Goal: Task Accomplishment & Management: Complete application form

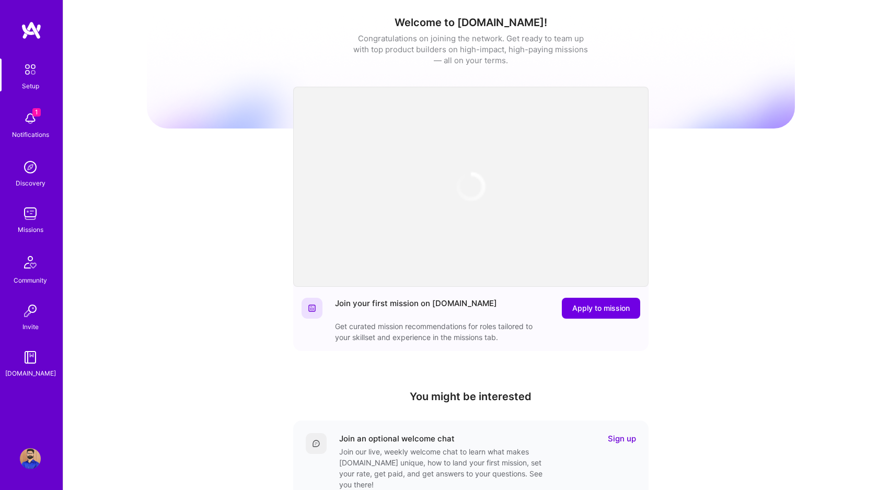
click at [36, 113] on span "1" at bounding box center [36, 112] width 8 height 8
click at [28, 212] on img at bounding box center [30, 213] width 21 height 21
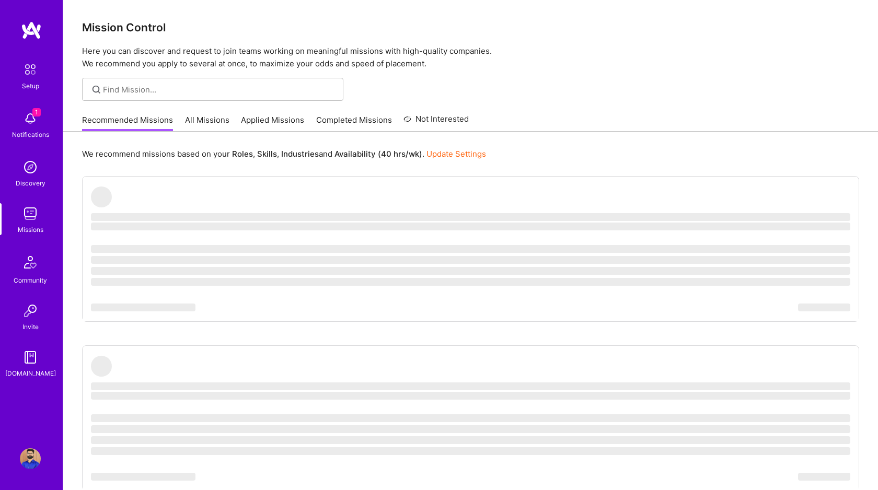
click at [198, 119] on link "All Missions" at bounding box center [207, 123] width 44 height 17
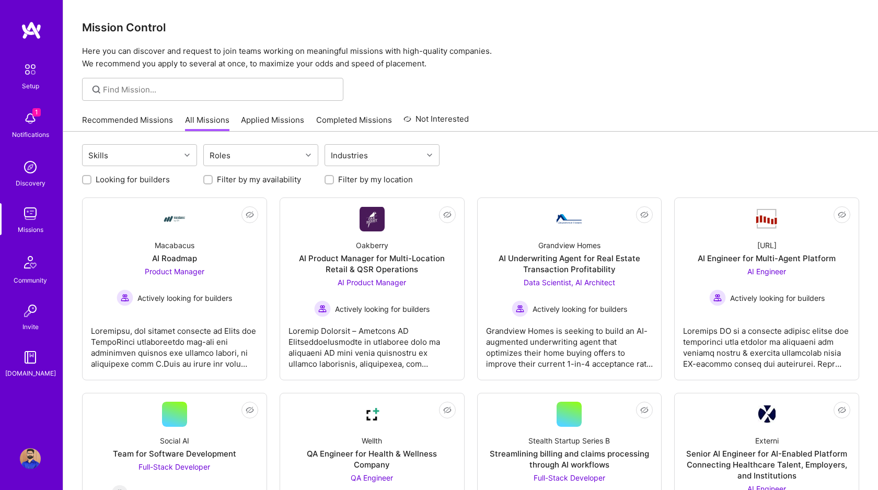
click at [88, 180] on input "Looking for builders" at bounding box center [87, 180] width 7 height 7
checkbox input "true"
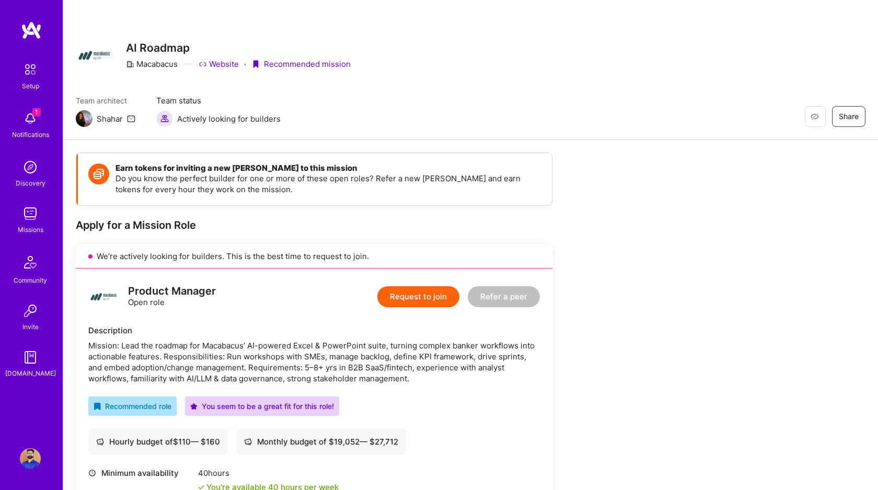
click at [425, 295] on button "Request to join" at bounding box center [419, 297] width 82 height 21
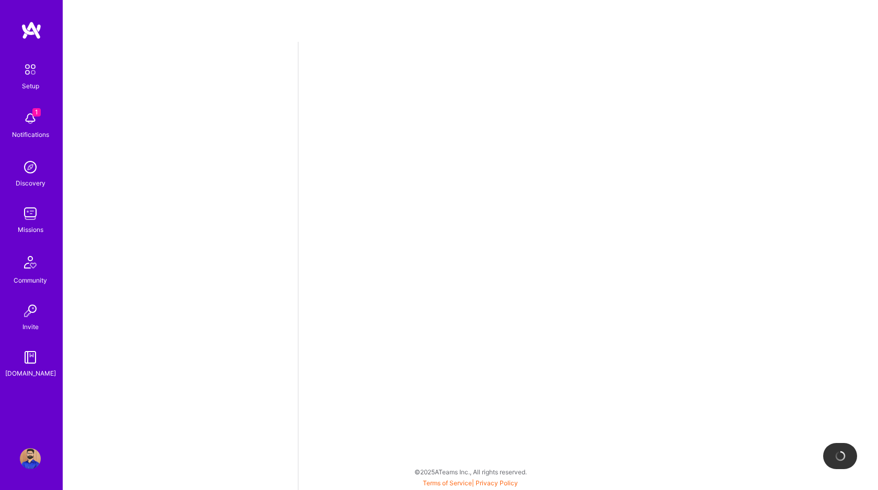
select select "CA"
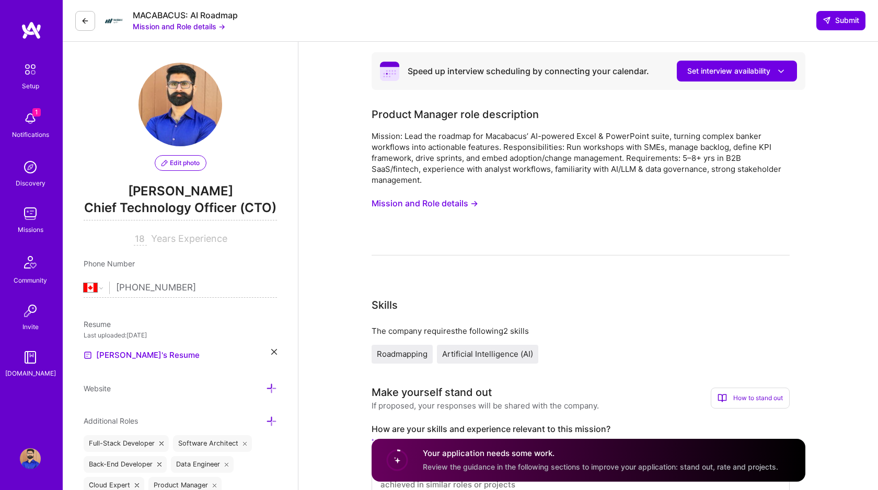
click at [419, 201] on button "Mission and Role details →" at bounding box center [425, 203] width 107 height 19
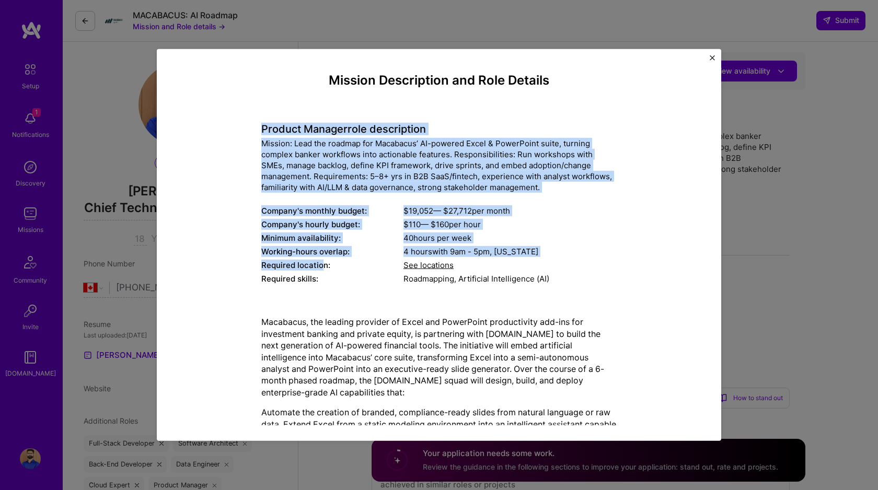
drag, startPoint x: 260, startPoint y: 125, endPoint x: 323, endPoint y: 267, distance: 154.3
click at [322, 266] on div "Mission Description and Role Details Product Manager role description Mission: …" at bounding box center [439, 297] width 517 height 448
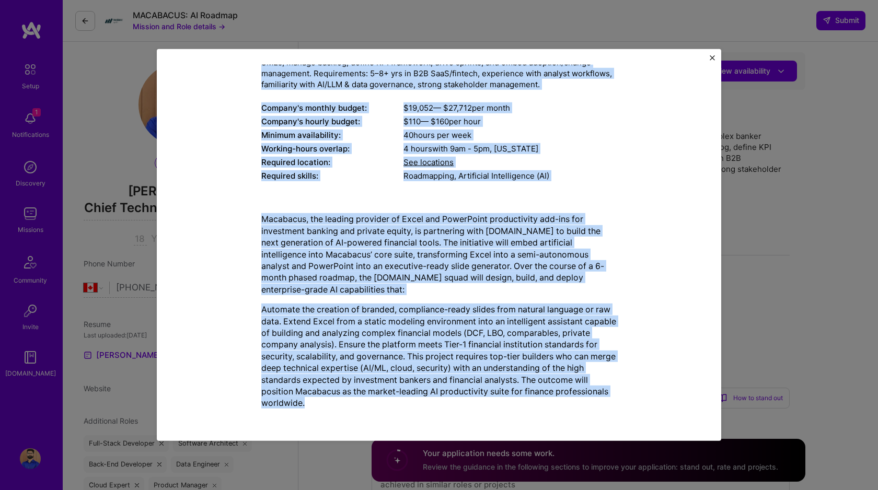
click at [321, 403] on p "Automate the creation of branded, compliance-ready slides from natural language…" at bounding box center [439, 357] width 356 height 106
copy div "Loremip Dolorsi amet consectetur Adipisc: Elit sed doeiusm tem Incididun’ UT-la…"
click at [332, 247] on p "Macabacus, the leading provider of Excel and PowerPoint productivity add-ins fo…" at bounding box center [439, 254] width 356 height 82
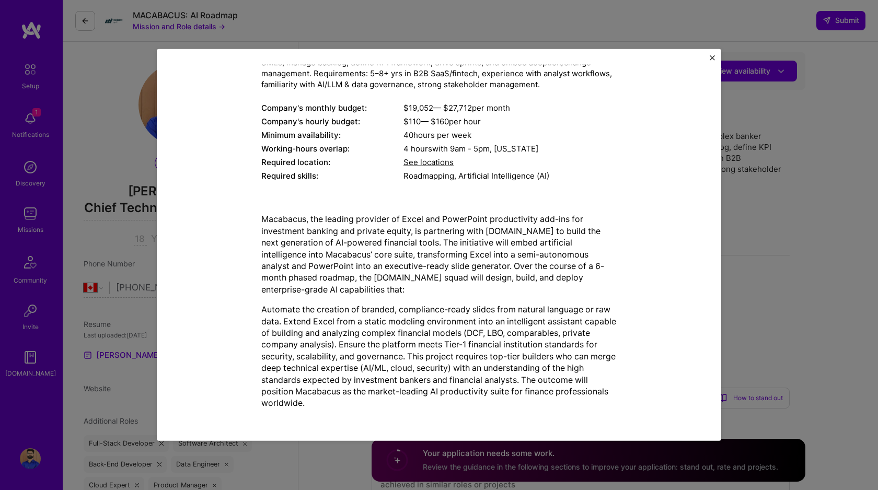
click at [318, 454] on div "Mission Description and Role Details Product Manager role description Mission: …" at bounding box center [439, 245] width 878 height 490
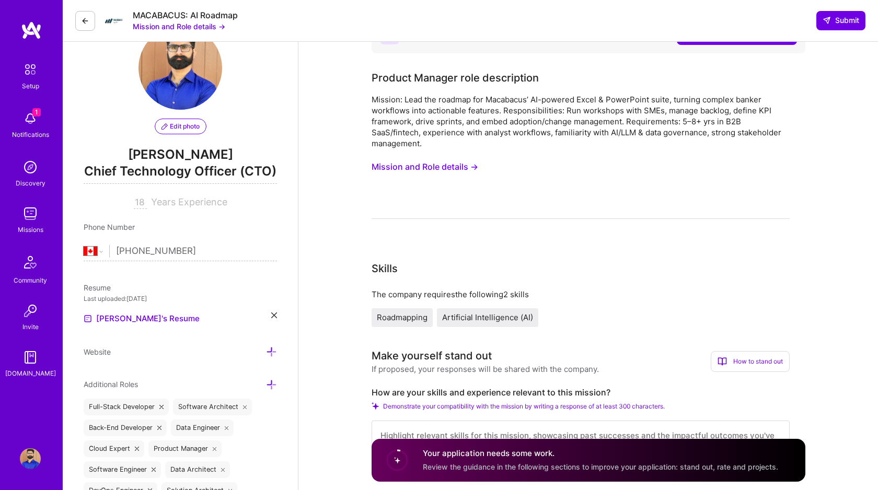
scroll to position [209, 0]
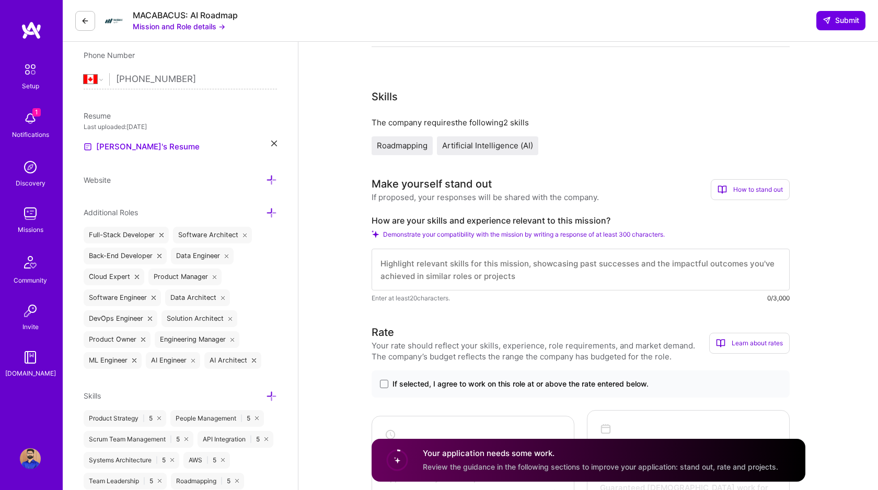
click at [443, 220] on label "How are your skills and experience relevant to this mission?" at bounding box center [581, 220] width 418 height 11
copy label "How are your skills and experience relevant to this mission?"
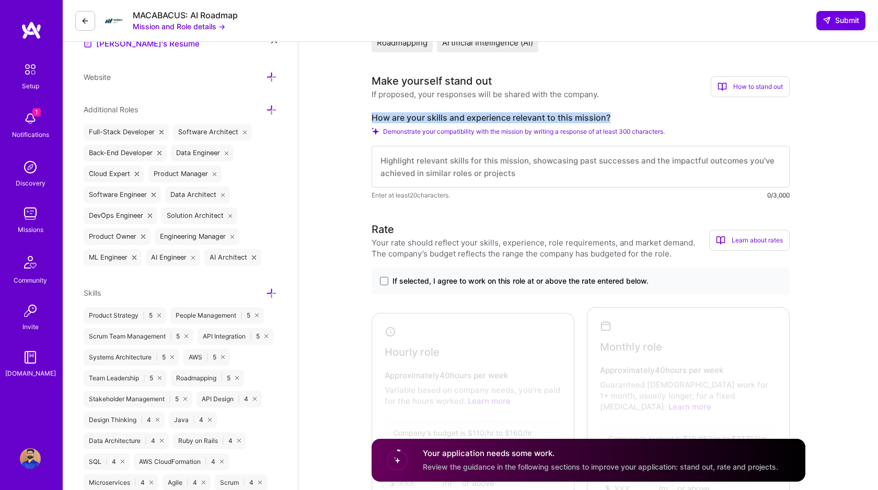
scroll to position [314, 0]
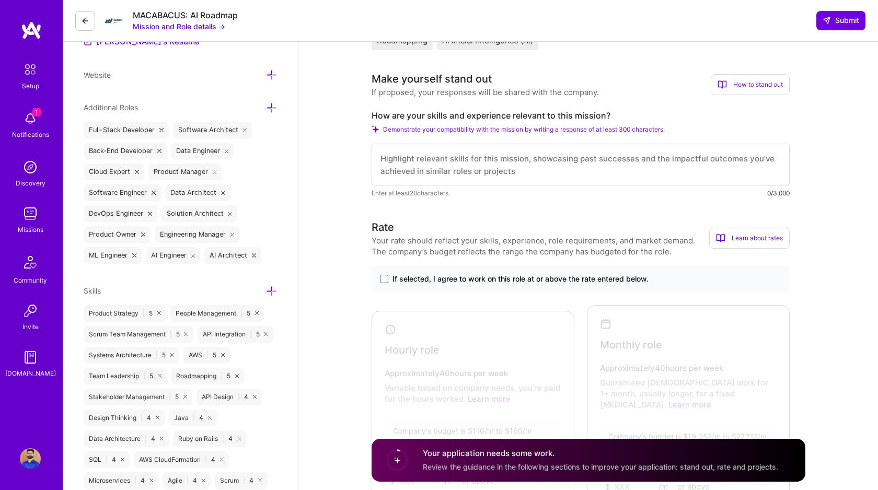
click at [380, 280] on span at bounding box center [384, 279] width 8 height 8
click at [0, 0] on input "If selected, I agree to work on this role at or above the rate entered below." at bounding box center [0, 0] width 0 height 0
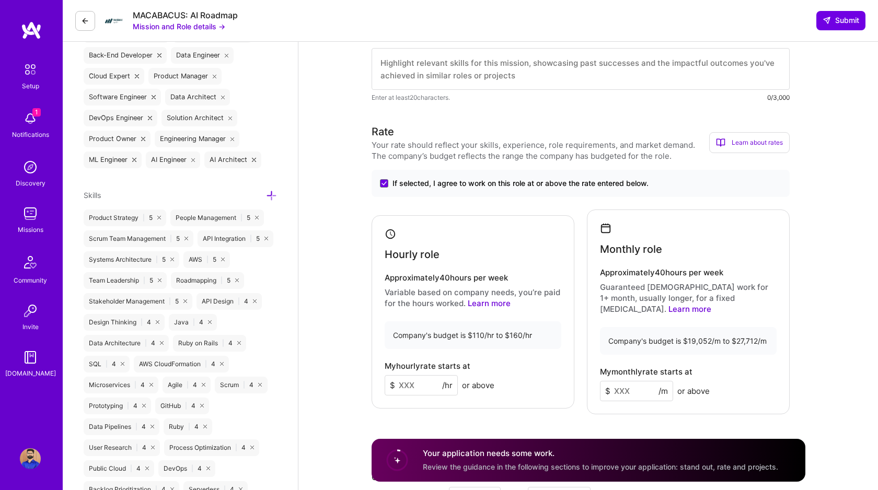
scroll to position [410, 0]
click at [410, 374] on input at bounding box center [421, 384] width 73 height 20
type input "150"
click at [404, 378] on input "150" at bounding box center [421, 384] width 73 height 20
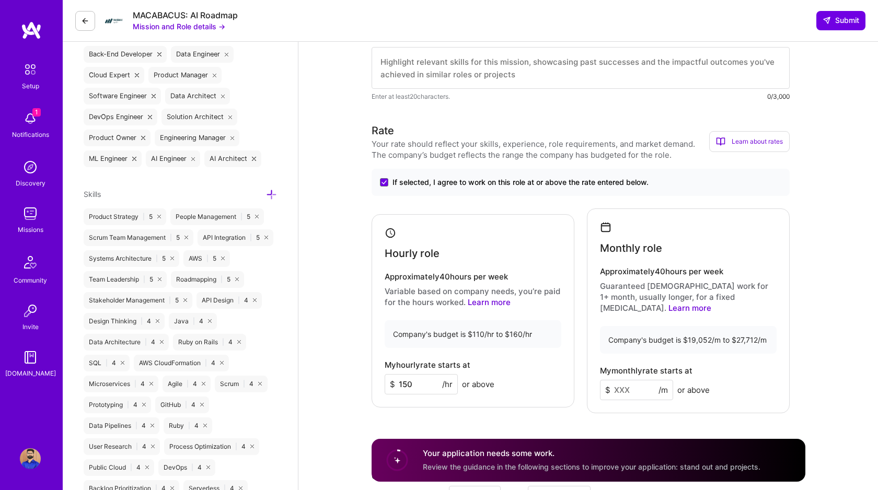
click at [404, 378] on input "150" at bounding box center [421, 384] width 73 height 20
click at [625, 380] on input at bounding box center [636, 390] width 73 height 20
type input "24000"
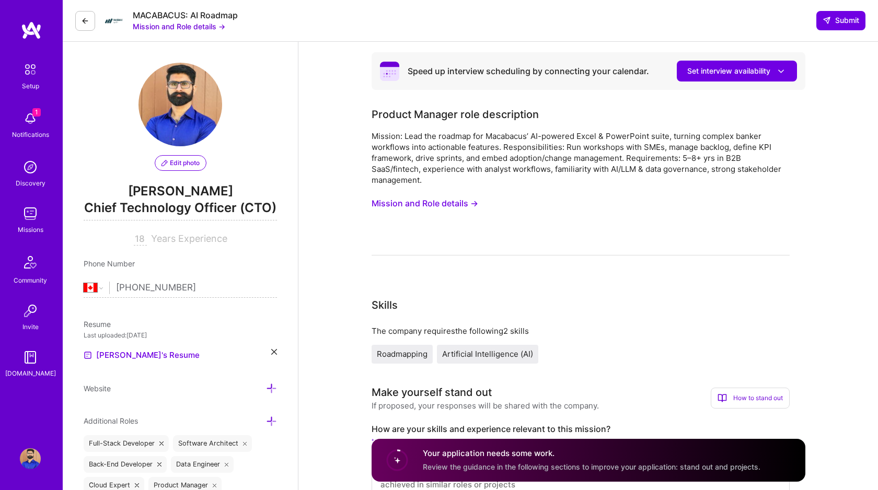
click at [399, 200] on button "Mission and Role details →" at bounding box center [425, 203] width 107 height 19
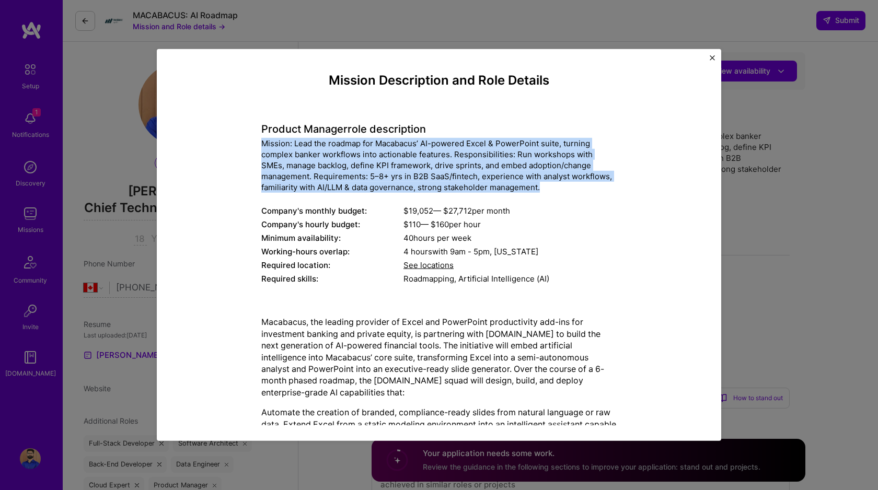
drag, startPoint x: 542, startPoint y: 188, endPoint x: 254, endPoint y: 146, distance: 291.7
click at [254, 146] on div "Mission Description and Role Details Product Manager role description Mission: …" at bounding box center [439, 297] width 517 height 448
copy div "Mission: Lead the roadmap for Macabacus’ AI-powered Excel & PowerPoint suite, t…"
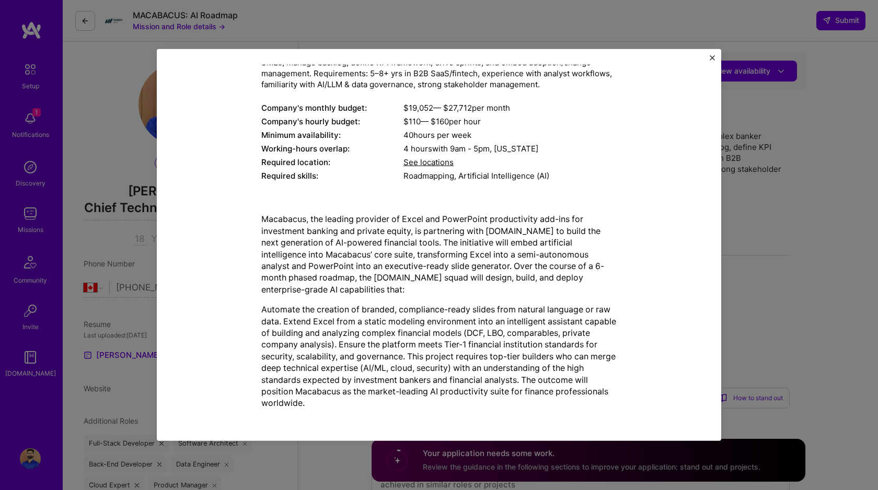
click at [293, 329] on p "Automate the creation of branded, compliance-ready slides from natural language…" at bounding box center [439, 357] width 356 height 106
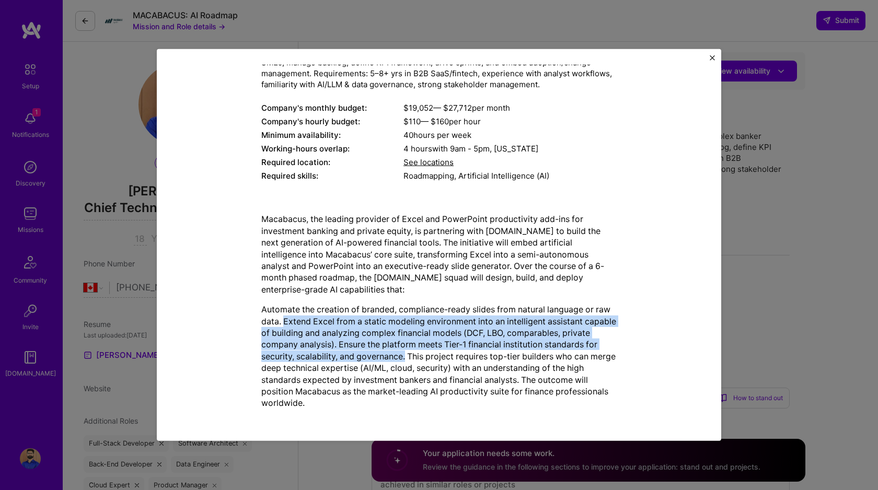
drag, startPoint x: 284, startPoint y: 319, endPoint x: 421, endPoint y: 357, distance: 142.4
click at [421, 357] on p "Automate the creation of branded, compliance-ready slides from natural language…" at bounding box center [439, 357] width 356 height 106
copy p "Extend Excel from a static modeling environment into an intelligent assistant c…"
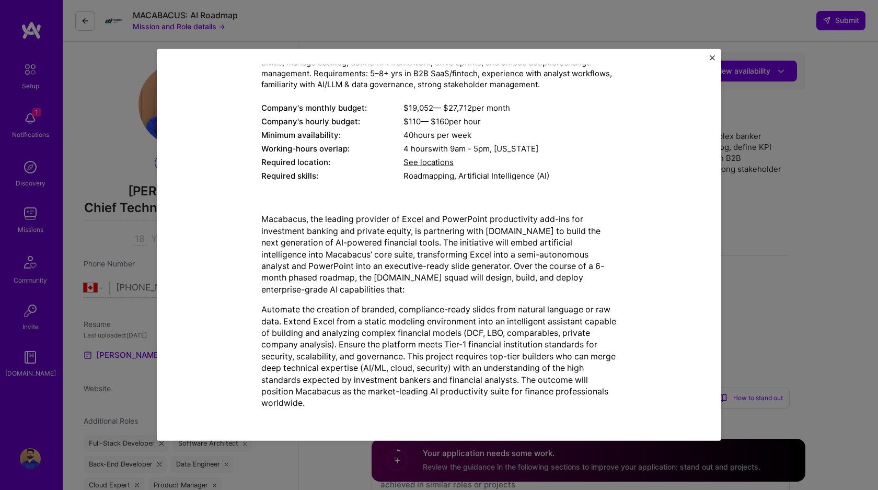
click at [135, 246] on div "Mission Description and Role Details Product Manager role description Mission: …" at bounding box center [439, 245] width 878 height 490
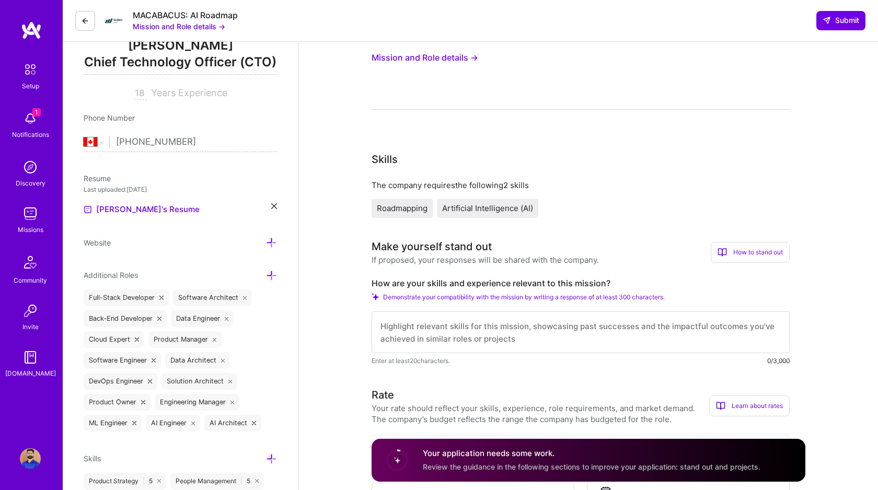
scroll to position [276, 0]
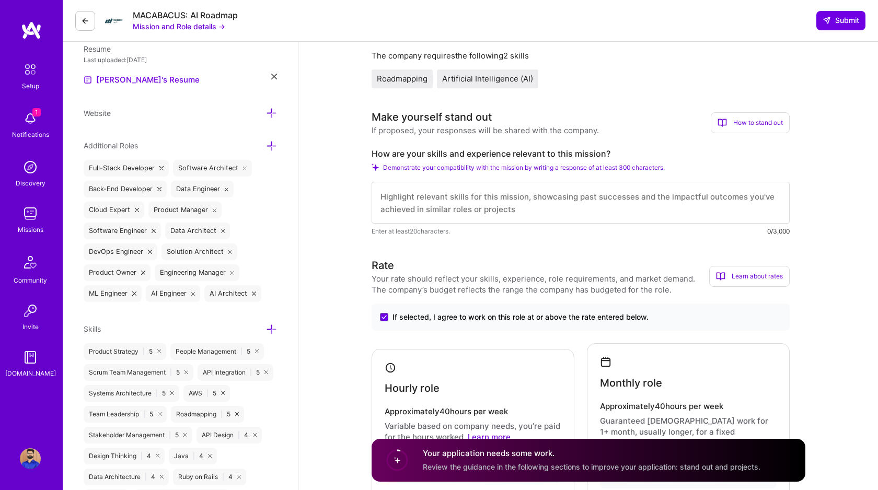
click at [430, 205] on textarea at bounding box center [581, 203] width 418 height 42
paste textarea "Lo IPS Dolorsita CO Adipiscingel sed doeius TEM incidid 74-utlabo etdol magn $9…"
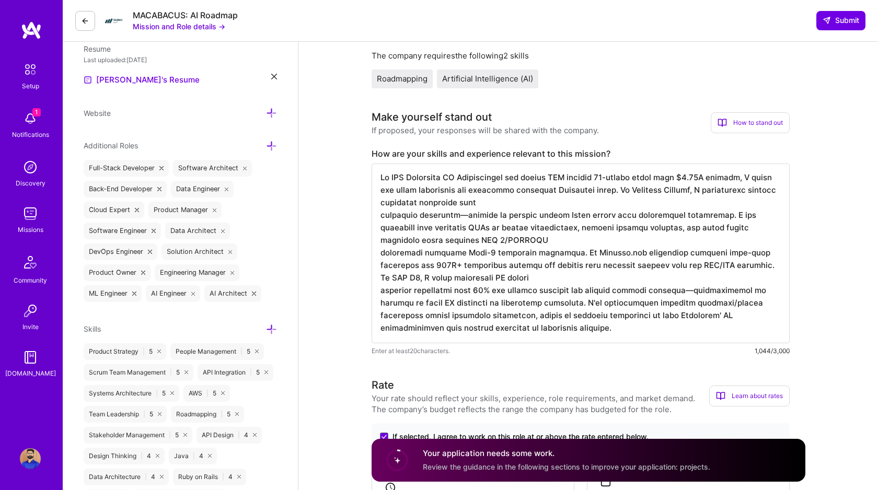
scroll to position [0, 0]
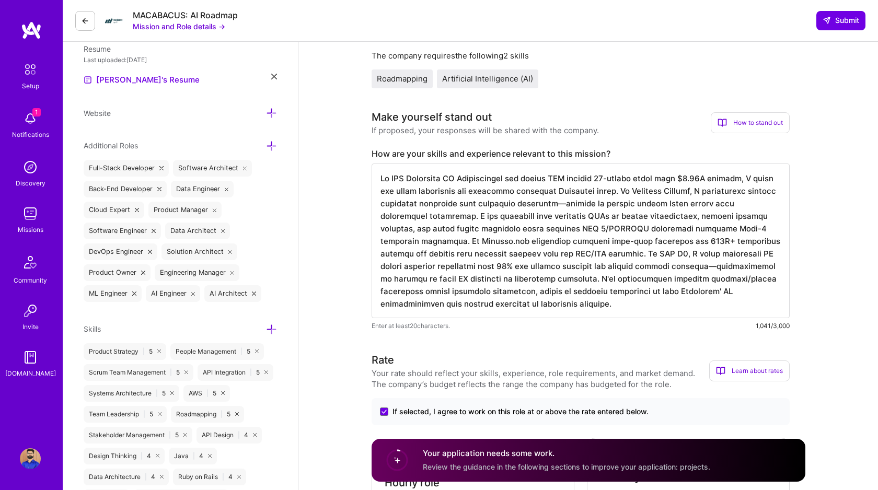
click at [562, 178] on textarea at bounding box center [581, 241] width 418 height 155
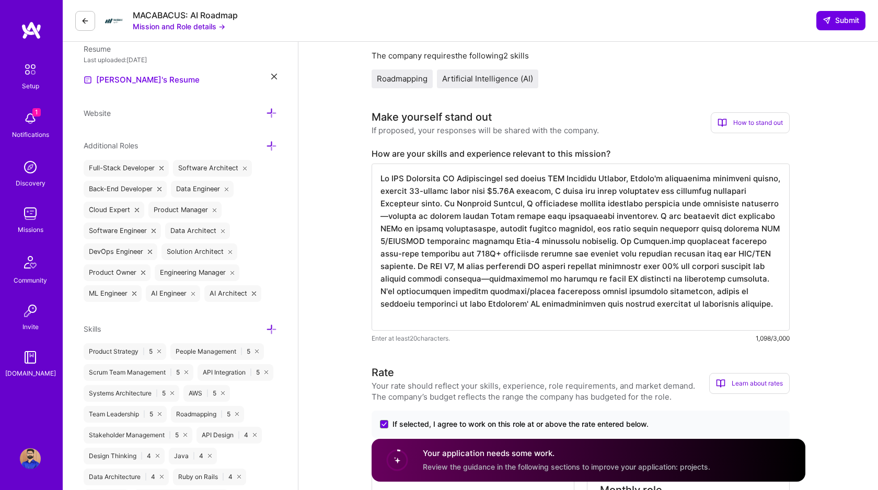
paste textarea "largest"
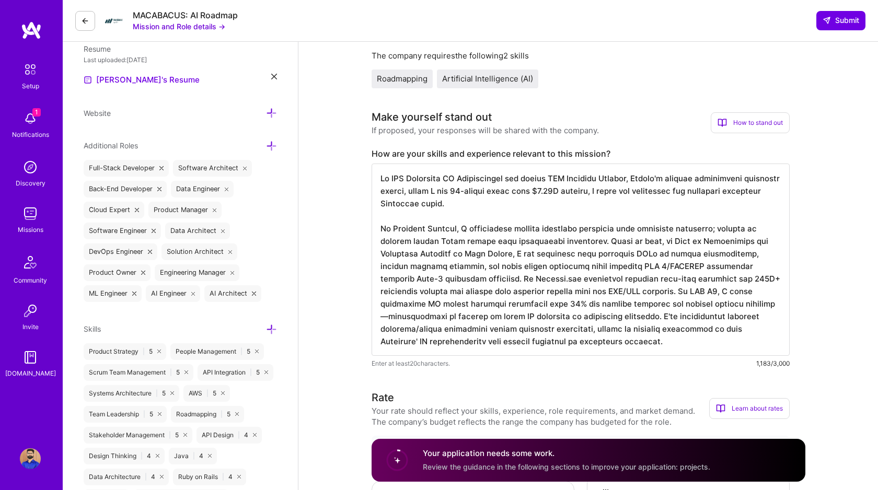
click at [736, 243] on textarea at bounding box center [581, 260] width 418 height 192
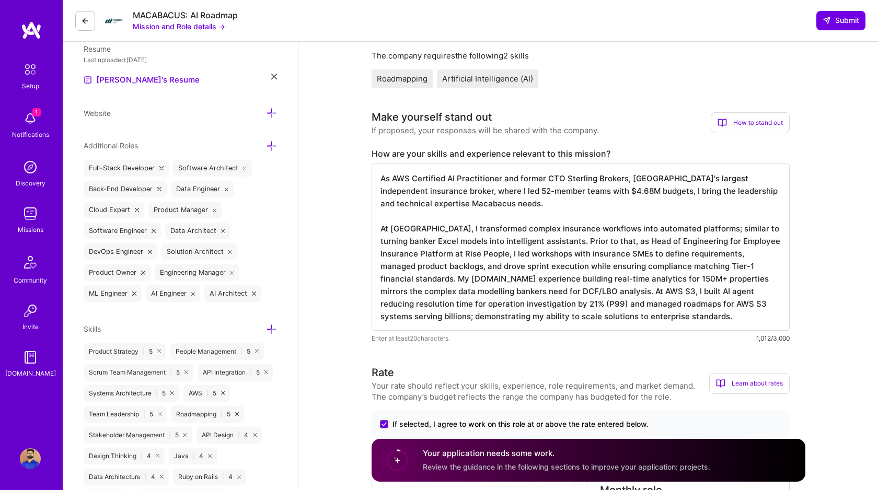
click at [515, 204] on textarea "As AWS Certified AI Practitioner and former CTO Sterling Brokers, [GEOGRAPHIC_D…" at bounding box center [581, 247] width 418 height 167
paste textarea "I've successfully embedded adoption/change management across regulated industri…"
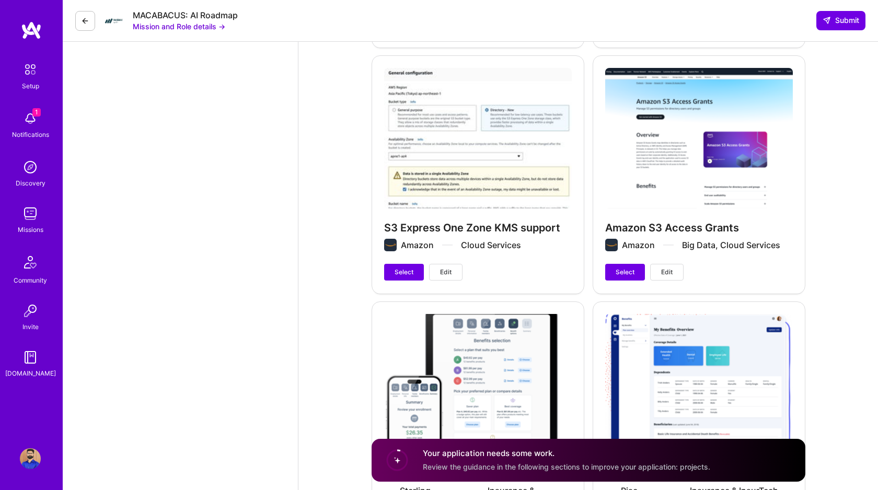
scroll to position [1555, 0]
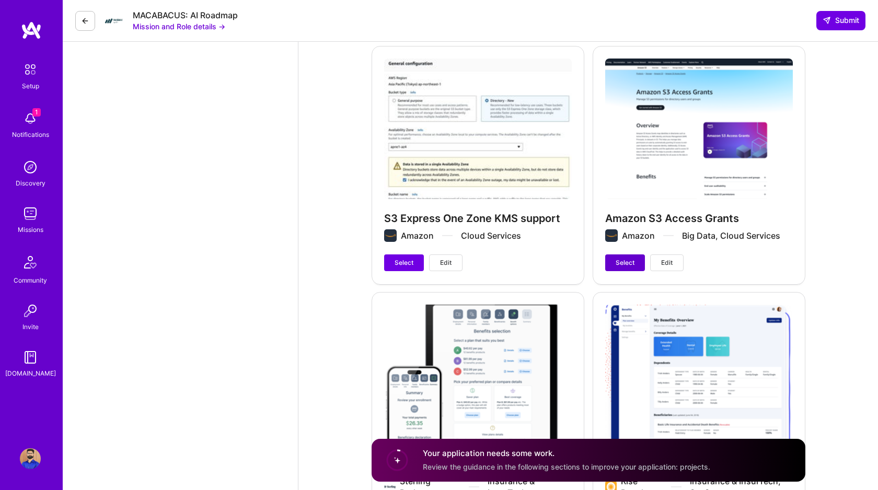
type textarea "As AWS Certified AI Practitioner and former CTO Sterling Brokers, [GEOGRAPHIC_D…"
click at [622, 258] on span "Select" at bounding box center [625, 262] width 19 height 9
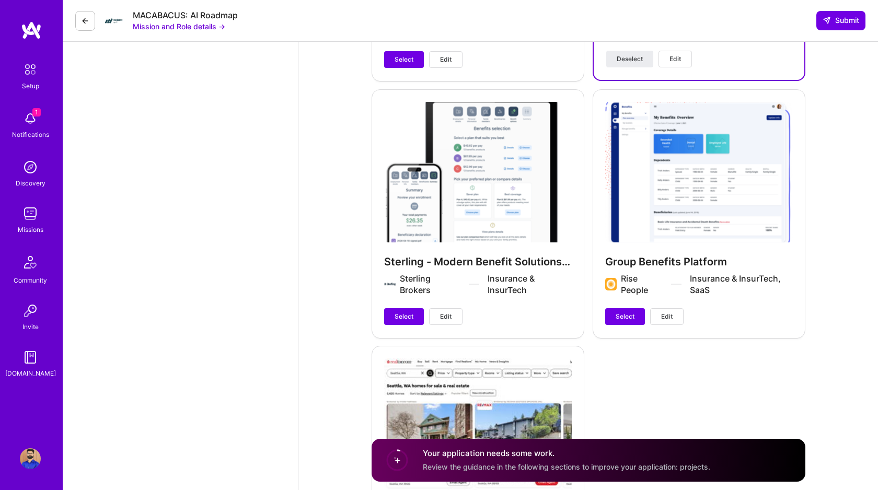
scroll to position [1769, 0]
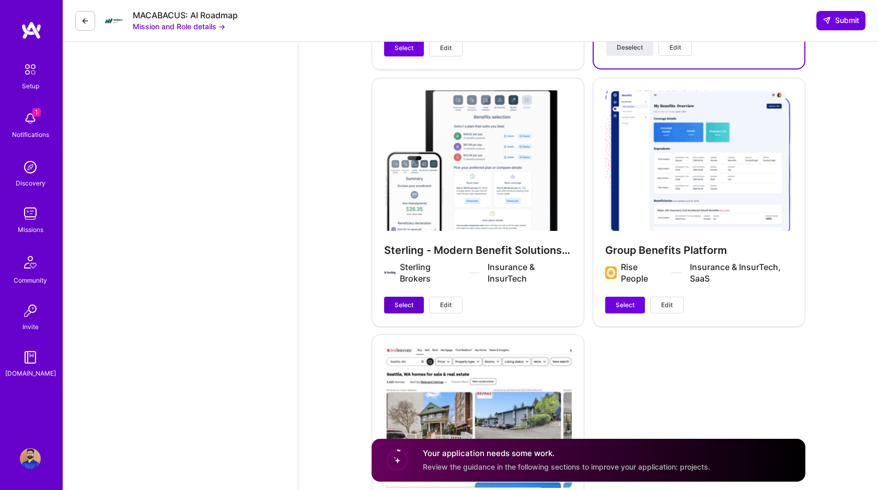
click at [407, 301] on span "Select" at bounding box center [404, 305] width 19 height 9
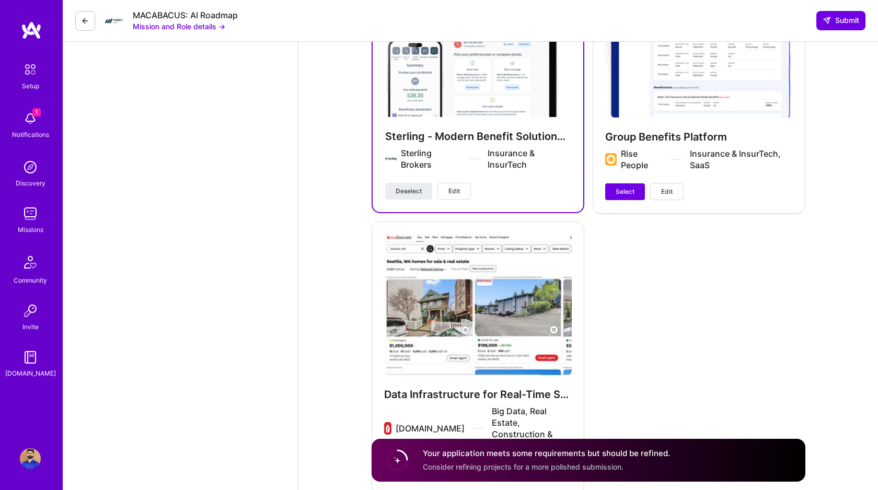
scroll to position [1924, 0]
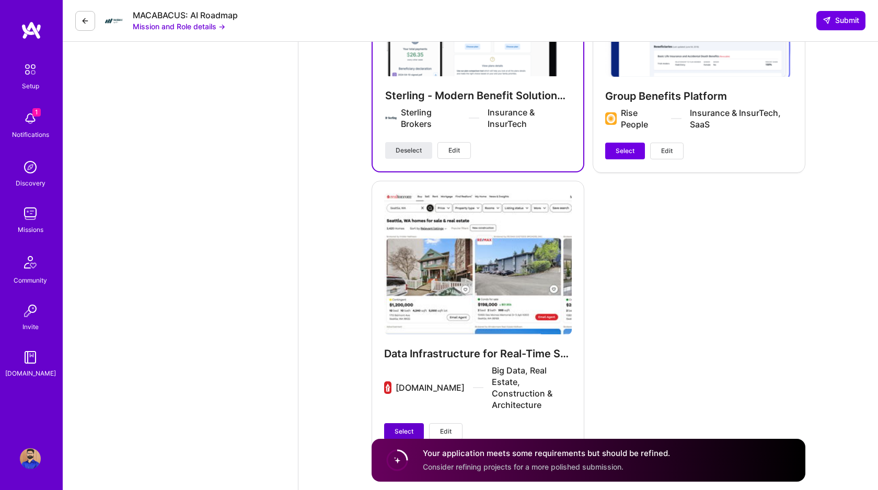
click at [408, 427] on span "Select" at bounding box center [404, 431] width 19 height 9
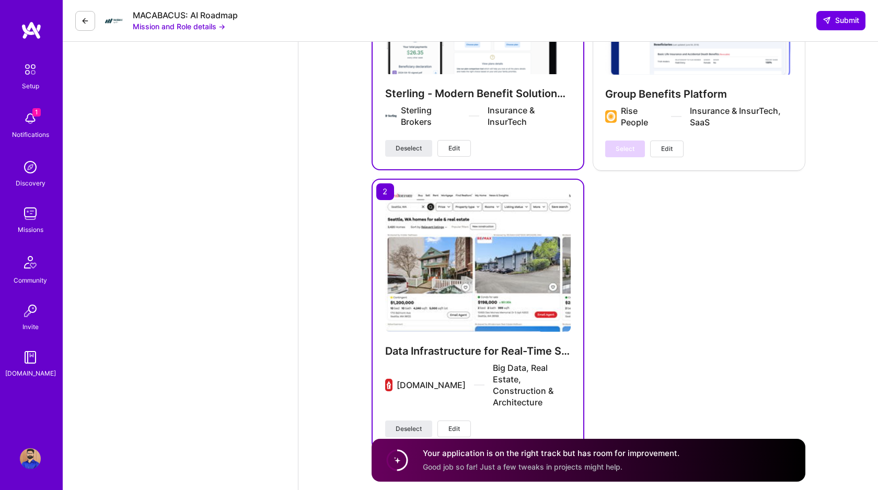
scroll to position [1938, 0]
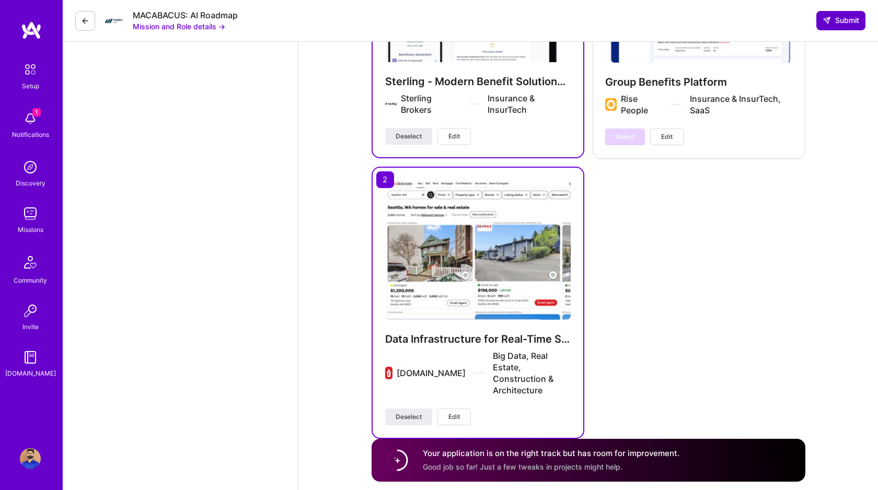
click at [839, 18] on span "Submit" at bounding box center [841, 20] width 37 height 10
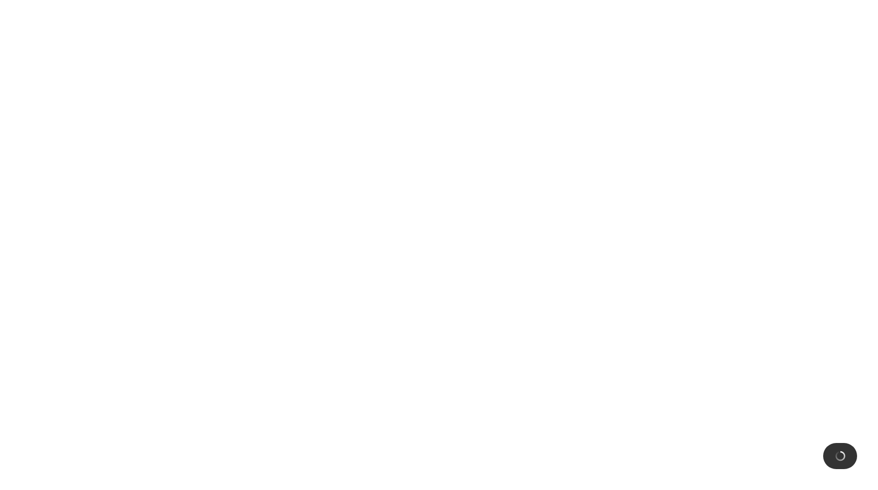
scroll to position [0, 0]
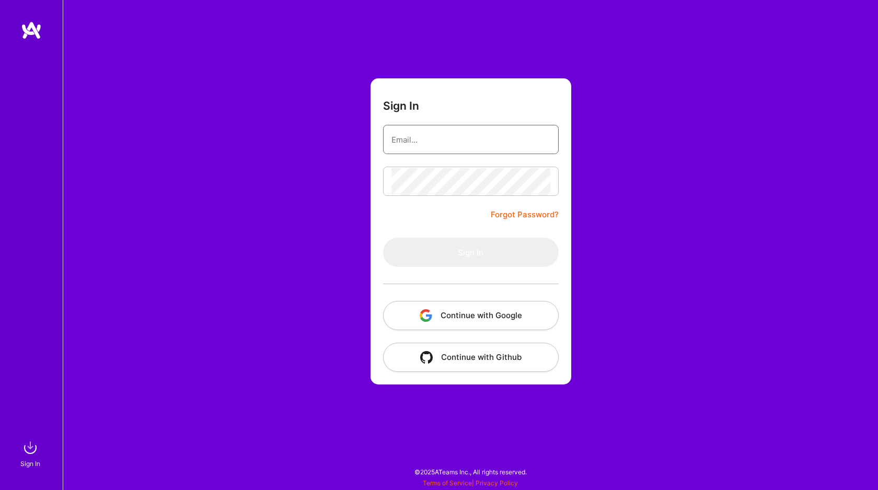
type input "[EMAIL_ADDRESS][DOMAIN_NAME]"
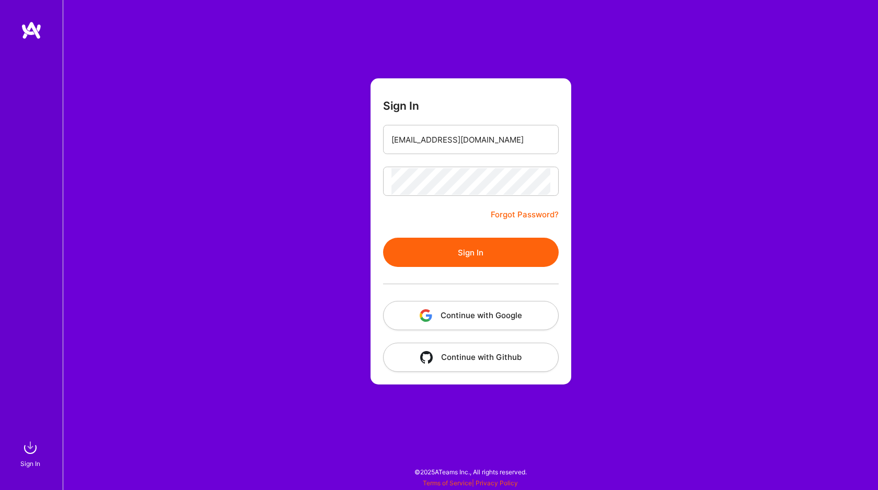
click at [440, 249] on button "Sign In" at bounding box center [471, 252] width 176 height 29
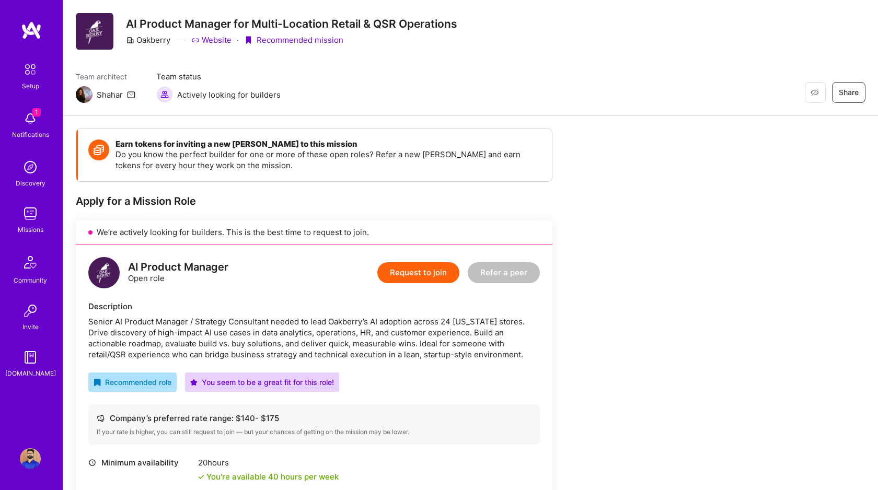
scroll to position [28, 0]
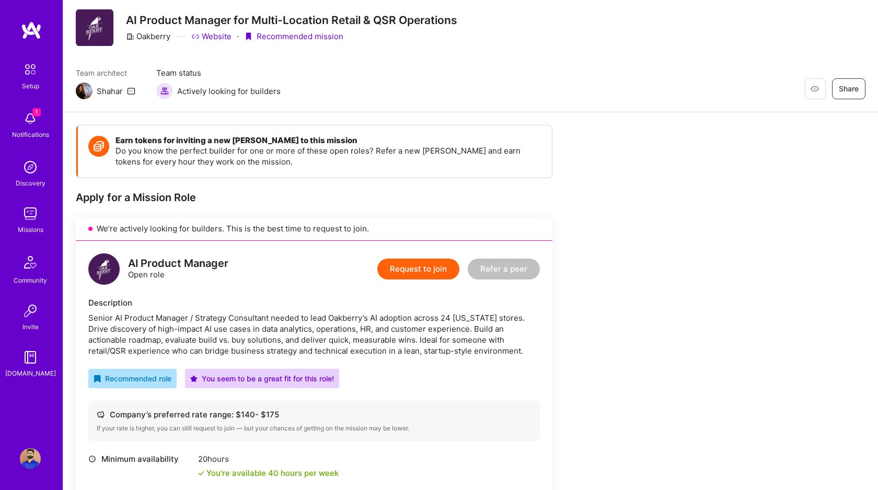
click at [411, 273] on button "Request to join" at bounding box center [419, 269] width 82 height 21
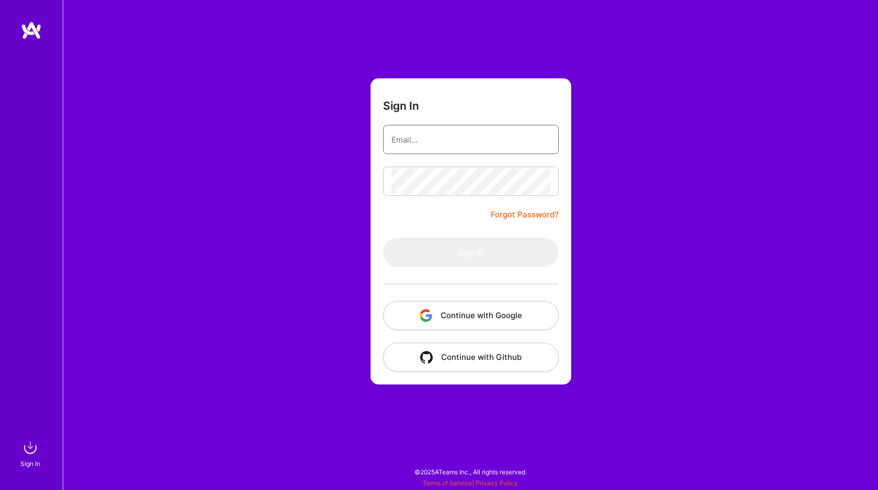
type input "[EMAIL_ADDRESS][DOMAIN_NAME]"
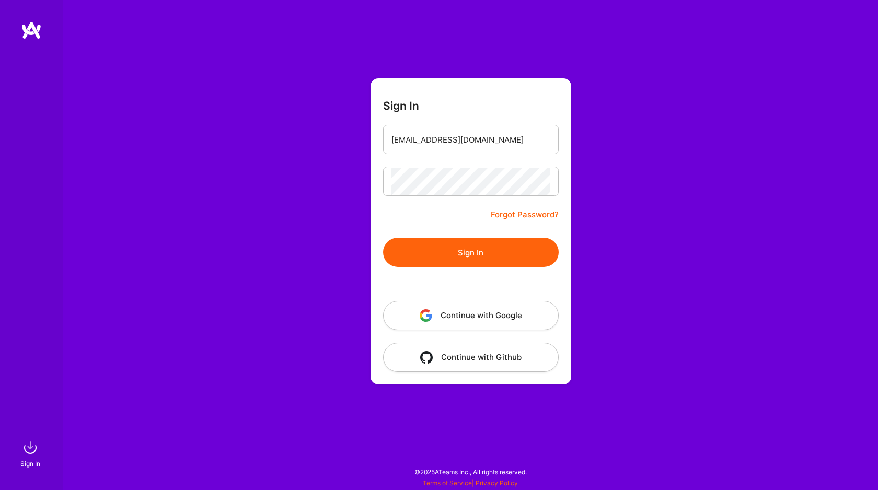
click at [369, 284] on div "Sign In [EMAIL_ADDRESS][DOMAIN_NAME] Forgot Password? Sign In Continue with Goo…" at bounding box center [471, 245] width 816 height 490
click at [483, 247] on button "Sign In" at bounding box center [471, 252] width 176 height 29
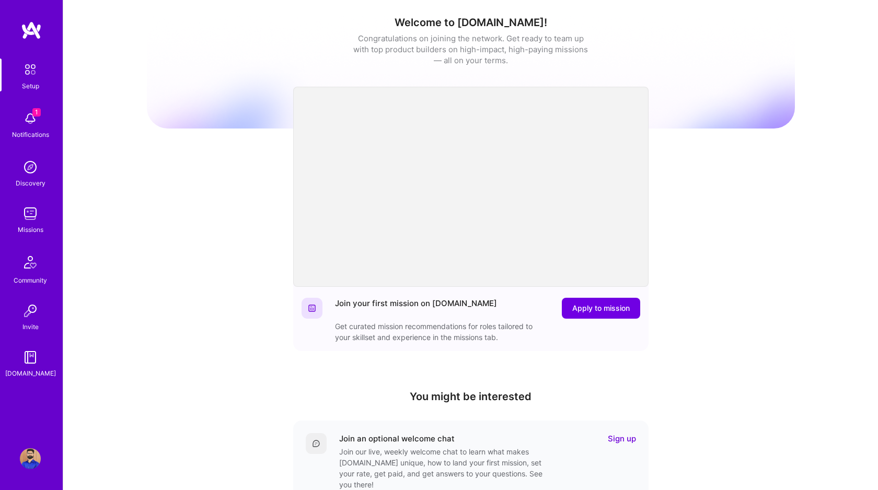
click at [33, 122] on img at bounding box center [30, 118] width 21 height 21
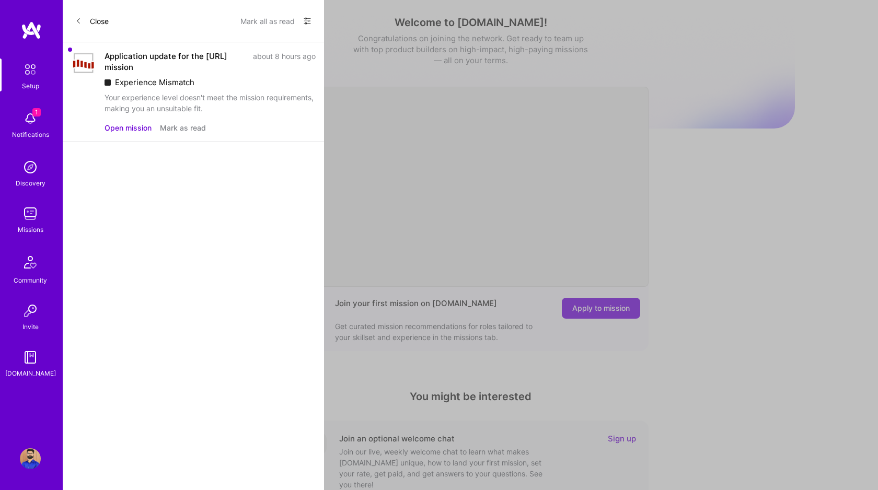
click at [177, 131] on button "Mark as read" at bounding box center [183, 127] width 46 height 11
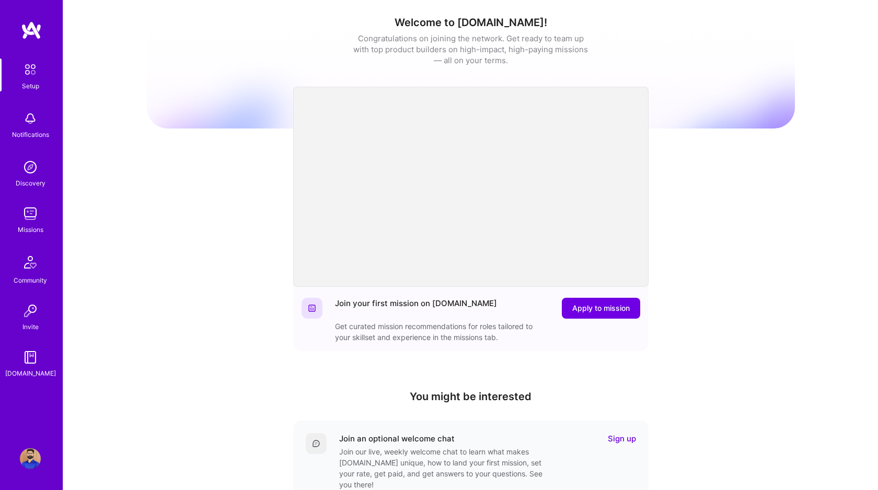
click at [33, 215] on img at bounding box center [30, 213] width 21 height 21
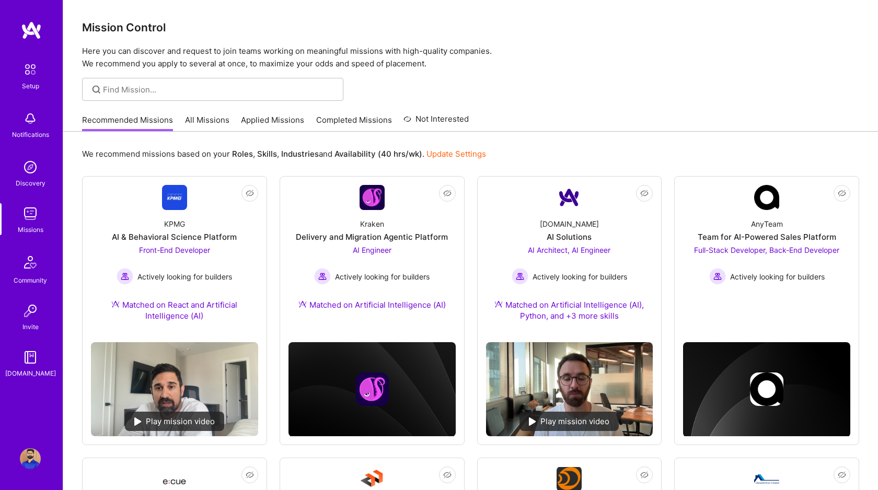
click at [193, 118] on link "All Missions" at bounding box center [207, 123] width 44 height 17
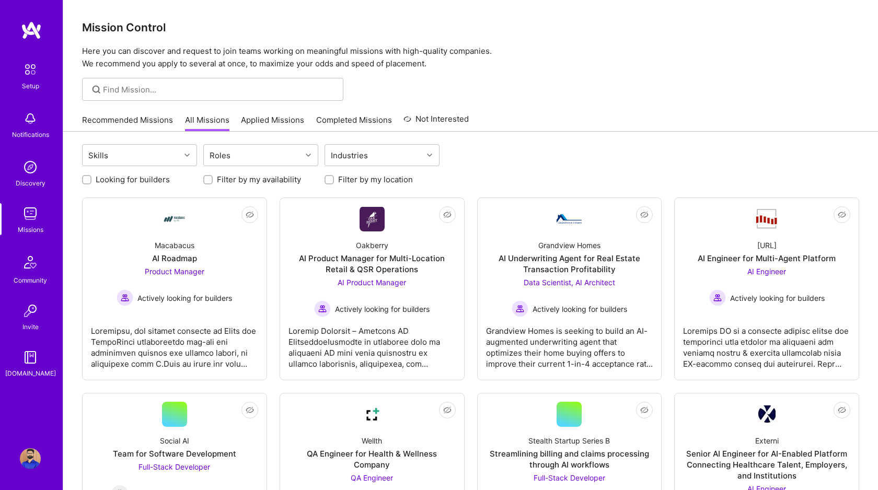
click at [286, 113] on div "Recommended Missions All Missions Applied Missions Completed Missions Not Inter…" at bounding box center [275, 120] width 387 height 22
click at [286, 118] on link "Applied Missions" at bounding box center [272, 123] width 63 height 17
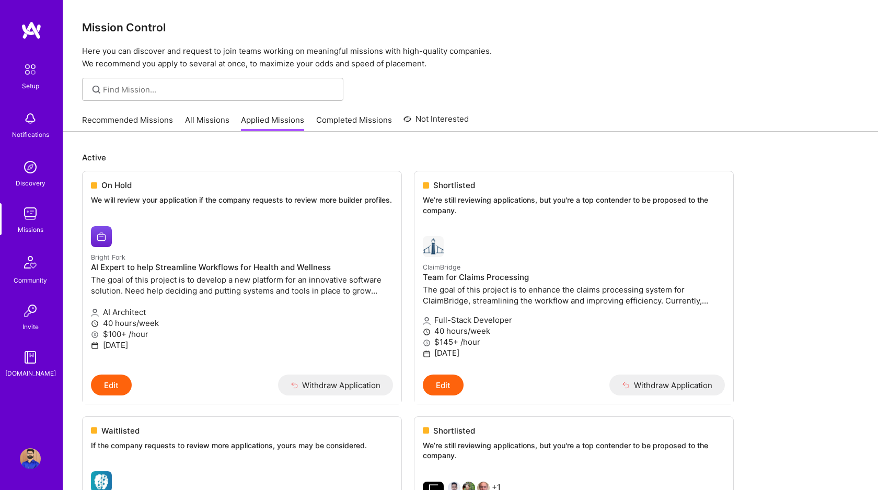
click at [201, 122] on link "All Missions" at bounding box center [207, 123] width 44 height 17
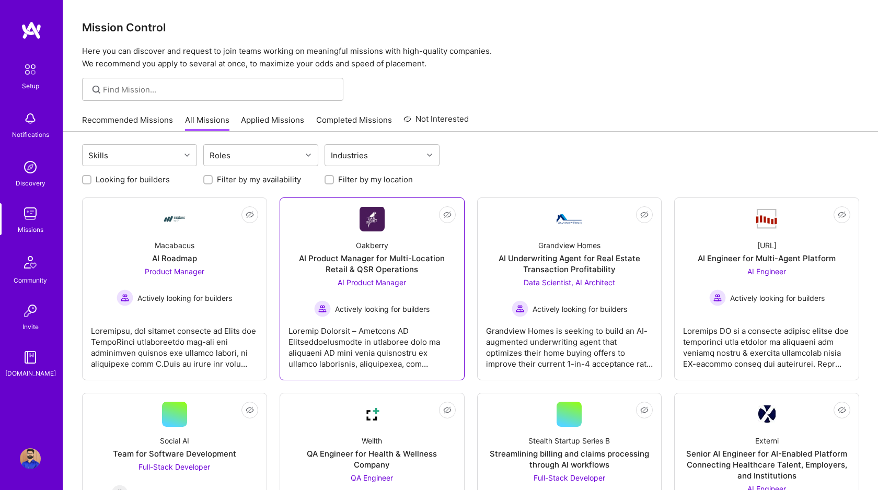
click at [390, 285] on span "AI Product Manager" at bounding box center [372, 282] width 68 height 9
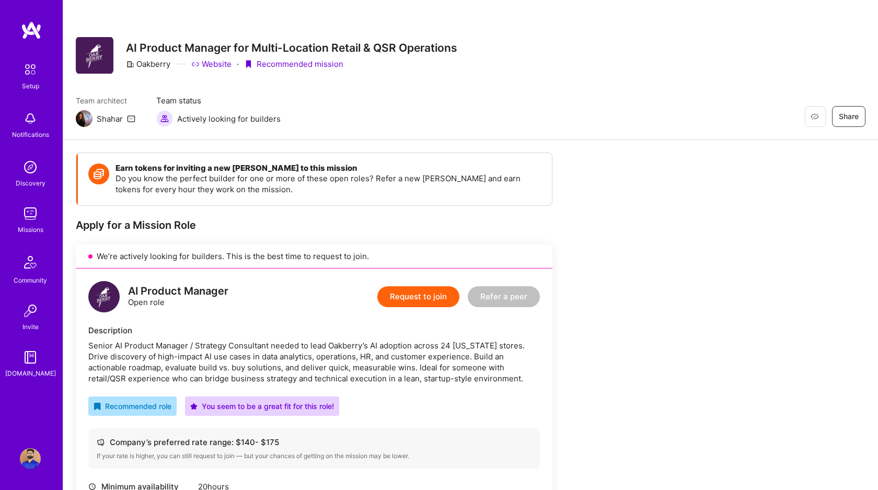
click at [425, 295] on button "Request to join" at bounding box center [419, 297] width 82 height 21
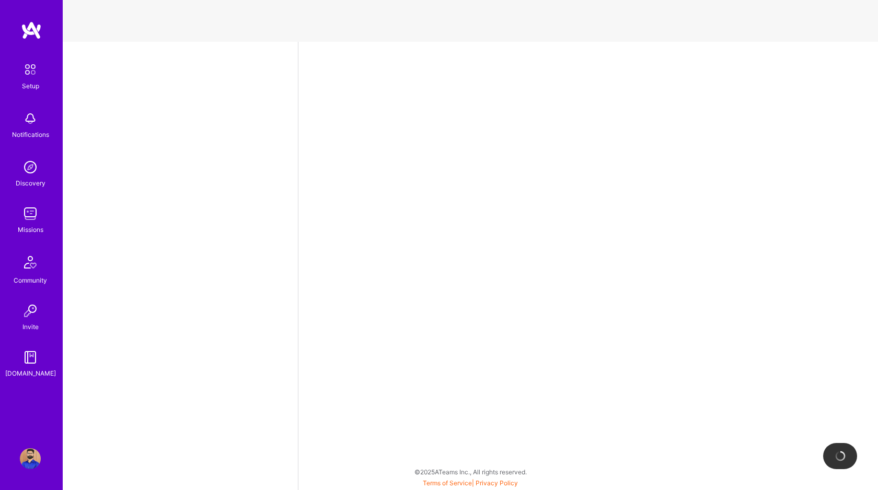
select select "CA"
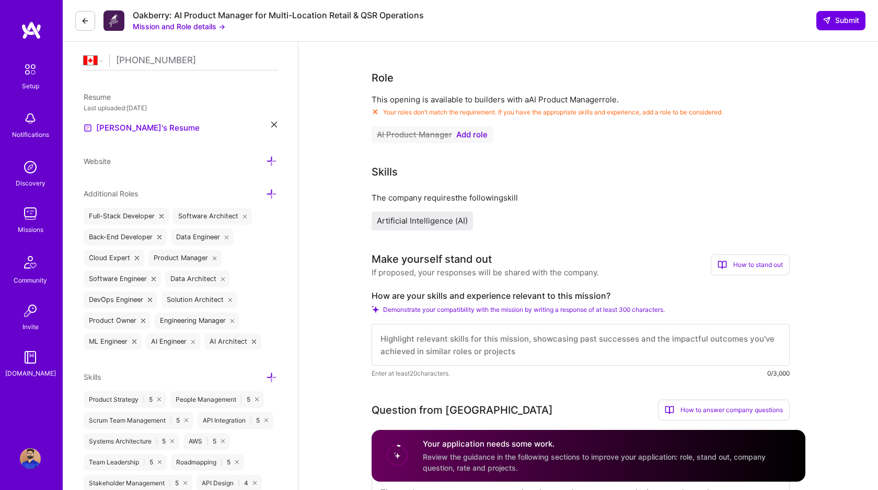
scroll to position [239, 0]
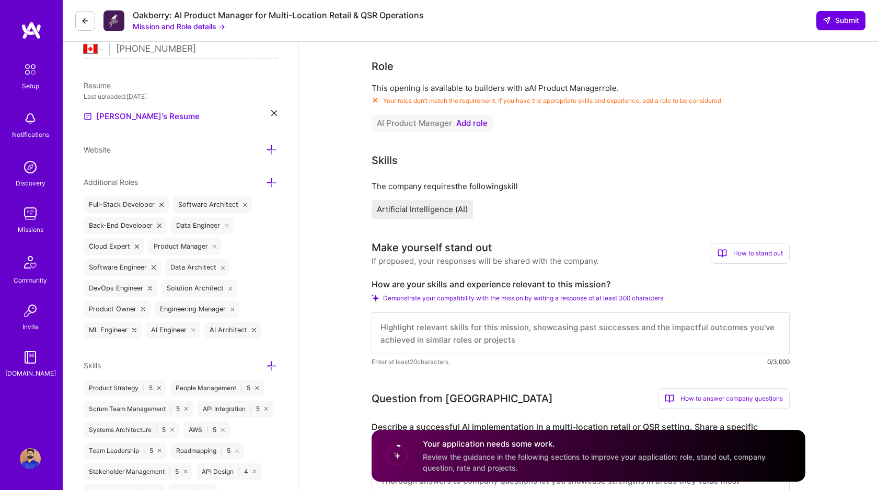
click at [476, 119] on span "Add role" at bounding box center [471, 123] width 31 height 8
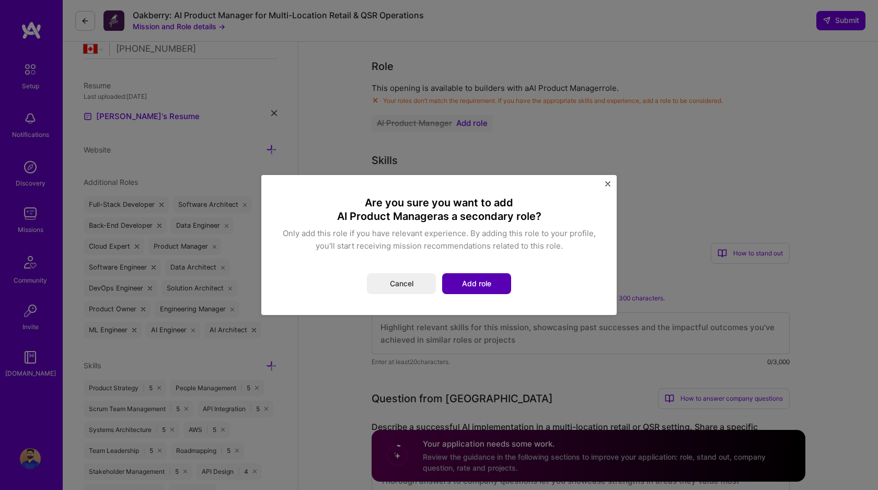
click at [476, 278] on button "Add role" at bounding box center [476, 283] width 69 height 21
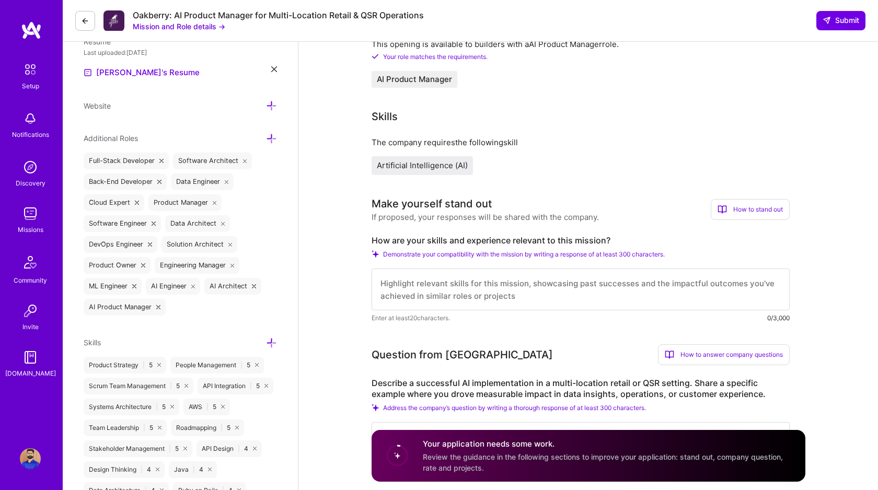
scroll to position [0, 0]
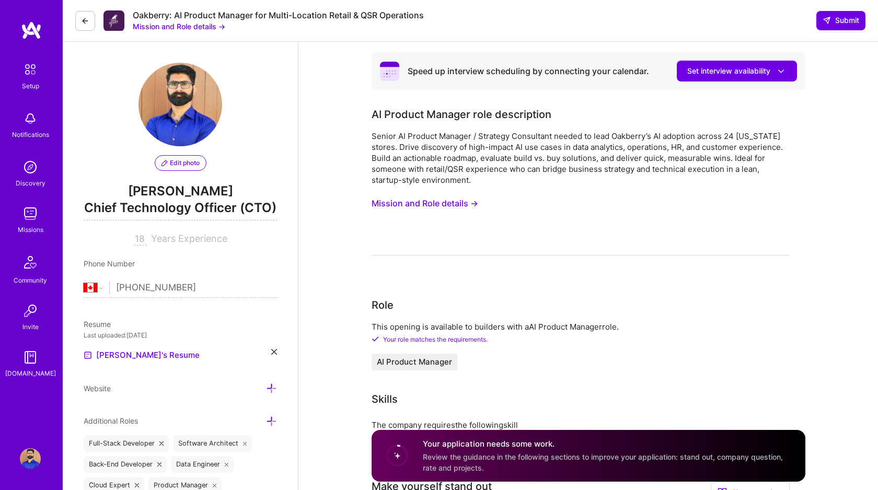
click at [438, 207] on button "Mission and Role details →" at bounding box center [425, 203] width 107 height 19
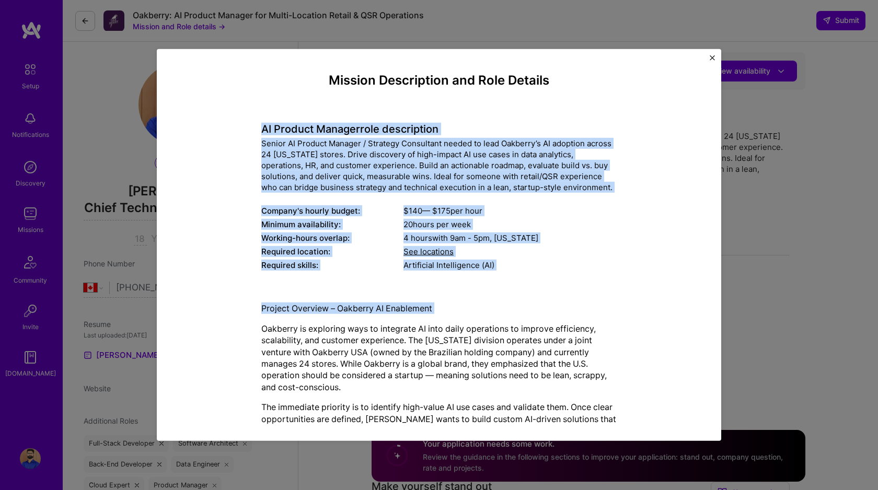
drag, startPoint x: 262, startPoint y: 129, endPoint x: 410, endPoint y: 315, distance: 238.1
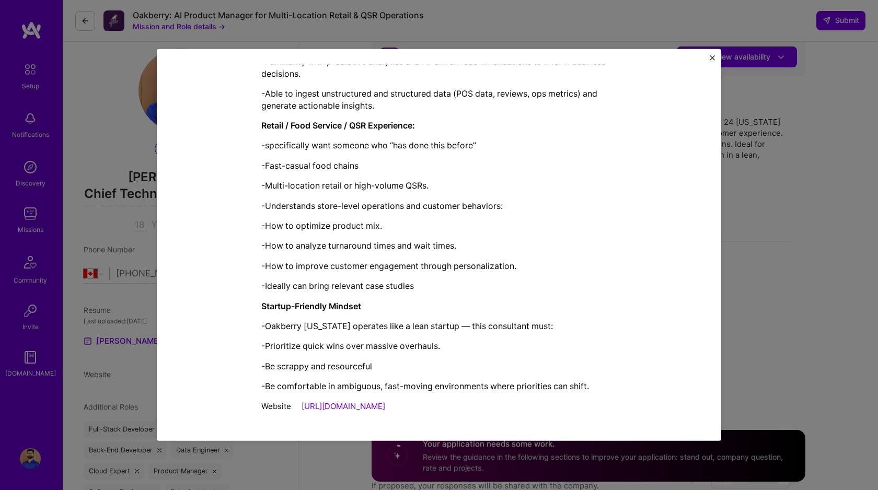
scroll to position [19, 0]
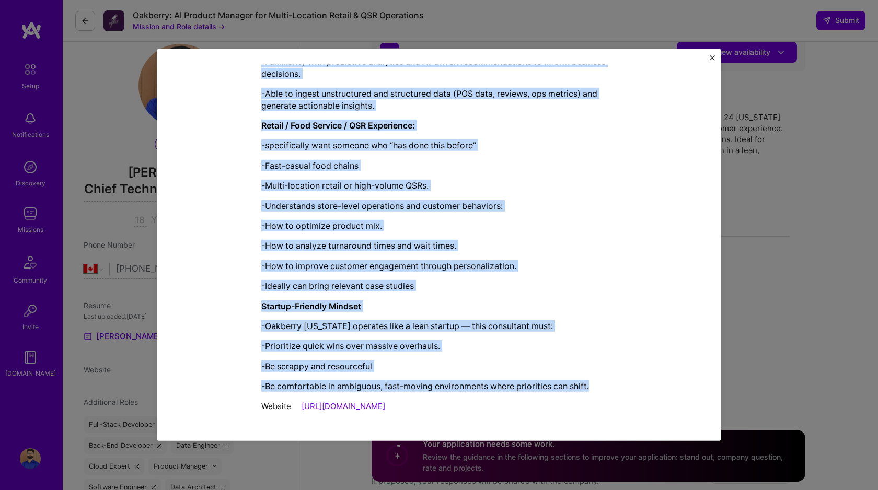
click at [600, 385] on p "-Be comfortable in ambiguous, fast-moving environments where priorities can shi…" at bounding box center [439, 387] width 356 height 12
copy div "AI Product Manager role description Senior AI Product Manager / Strategy Consul…"
click at [714, 56] on img "Close" at bounding box center [712, 57] width 5 height 5
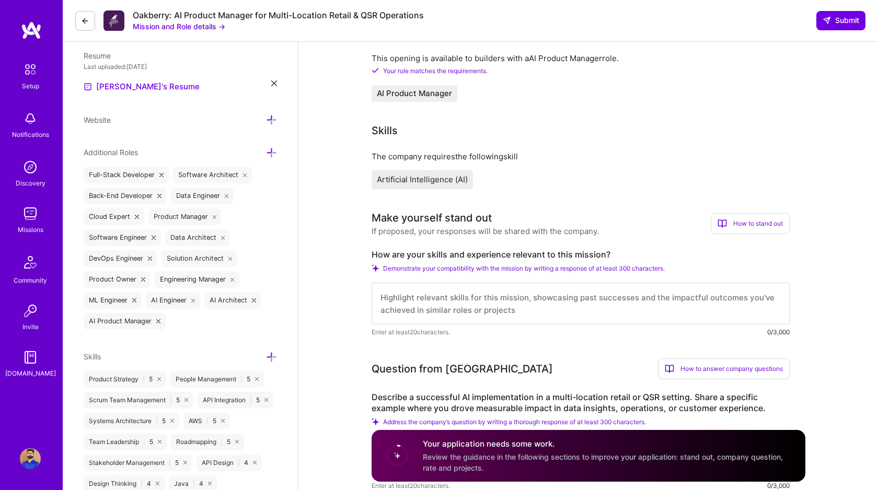
scroll to position [274, 0]
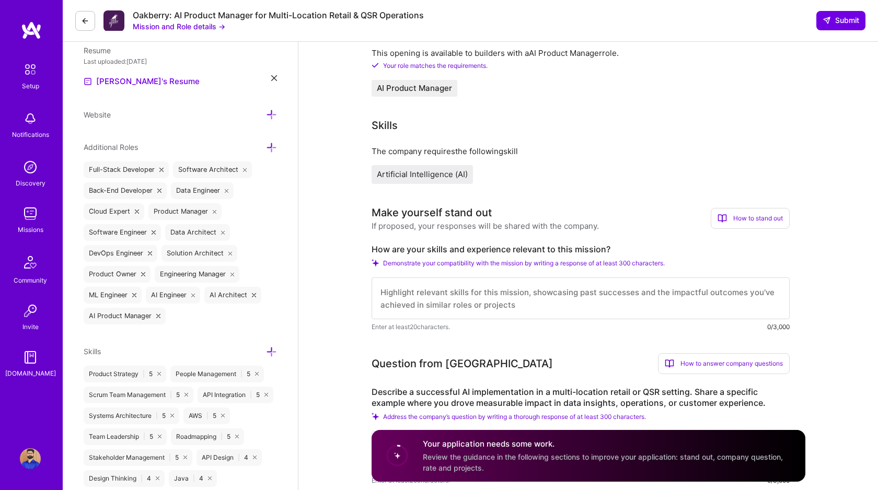
click at [446, 290] on textarea at bounding box center [581, 299] width 418 height 42
paste textarea "As AWS Certified AI Practitioner with experience building cloud SaaS platforms …"
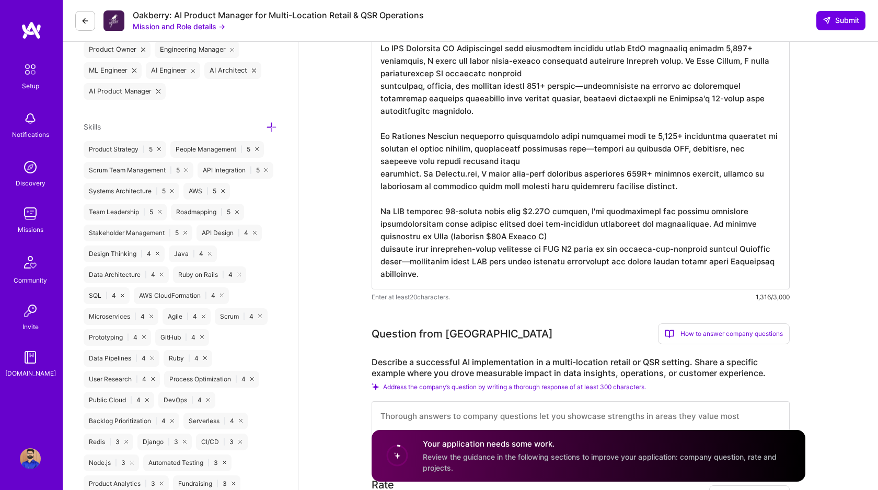
scroll to position [480, 0]
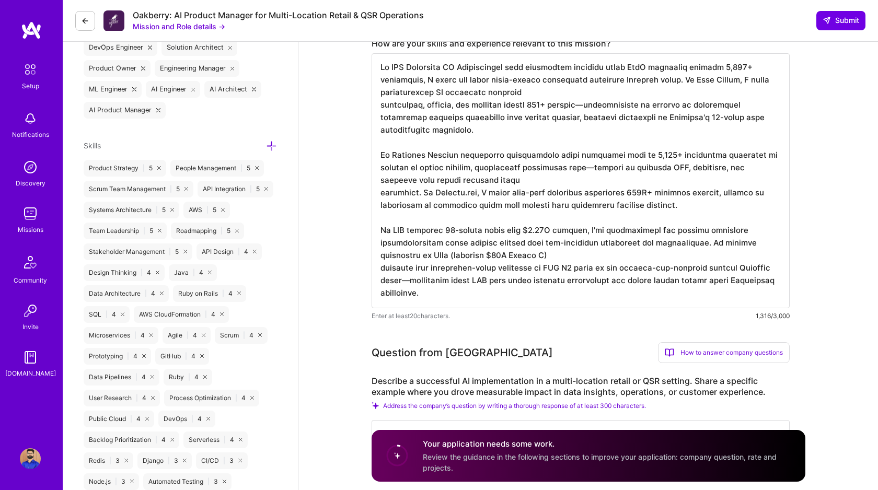
click at [535, 293] on textarea at bounding box center [581, 180] width 418 height 255
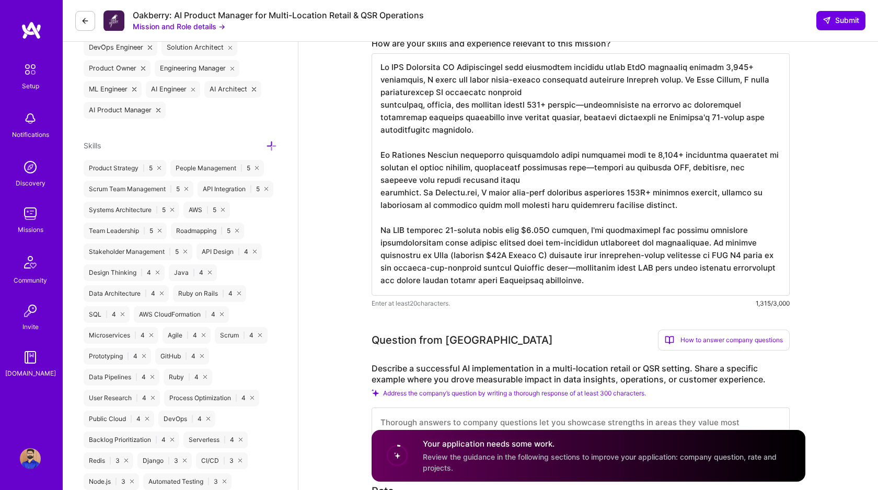
scroll to position [0, 0]
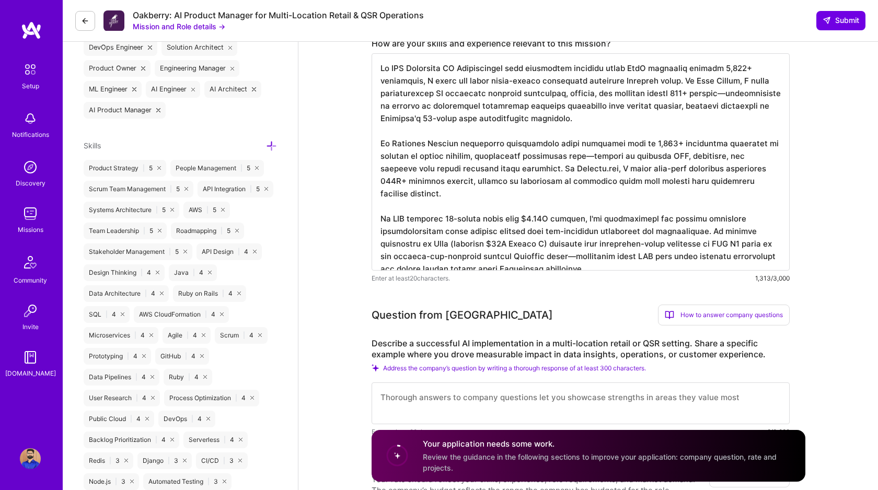
click at [714, 67] on textarea at bounding box center [581, 162] width 418 height 218
click at [711, 69] on textarea at bounding box center [581, 162] width 418 height 218
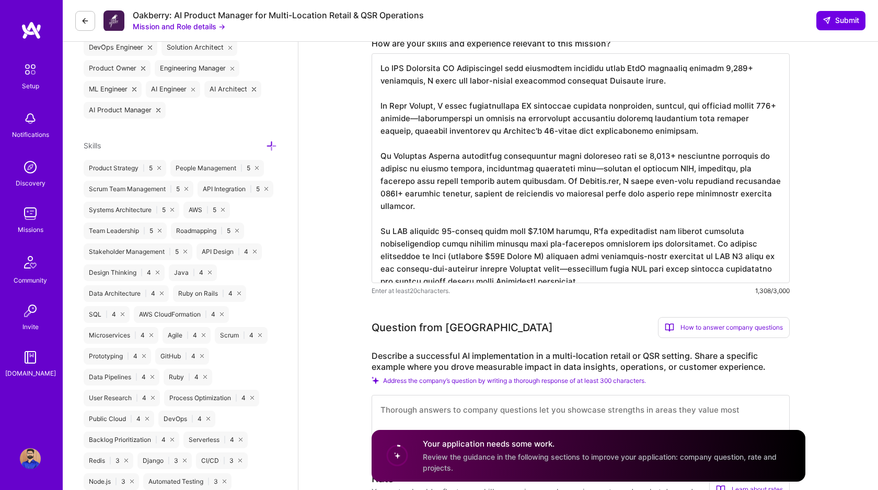
click at [589, 170] on textarea at bounding box center [581, 168] width 418 height 230
click at [518, 180] on textarea at bounding box center [581, 168] width 418 height 230
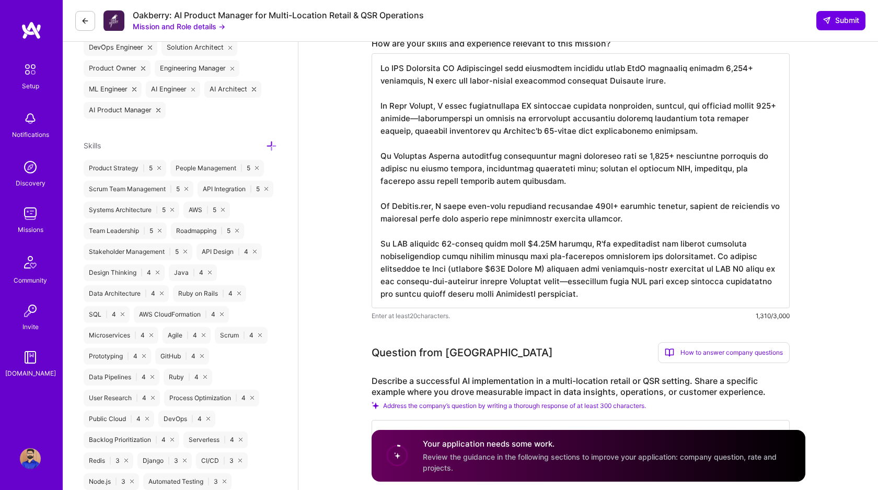
click at [551, 268] on textarea at bounding box center [581, 180] width 418 height 255
paste textarea "securing $40M Series A"
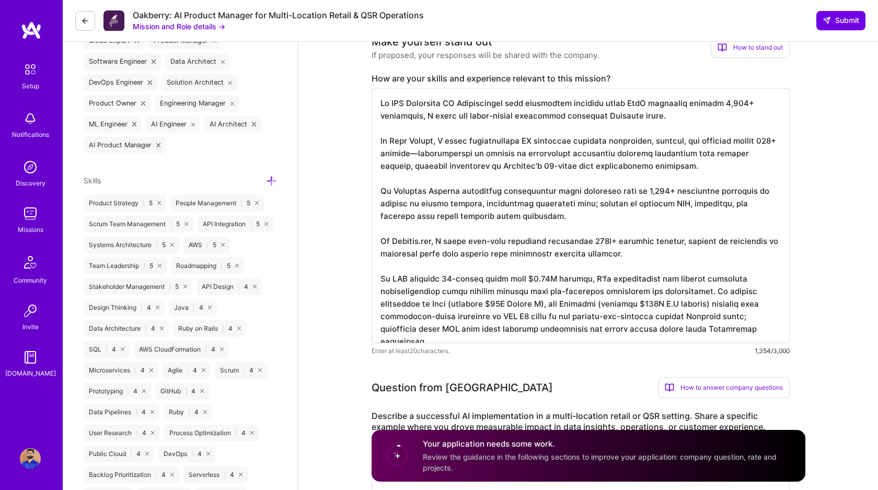
scroll to position [442, 0]
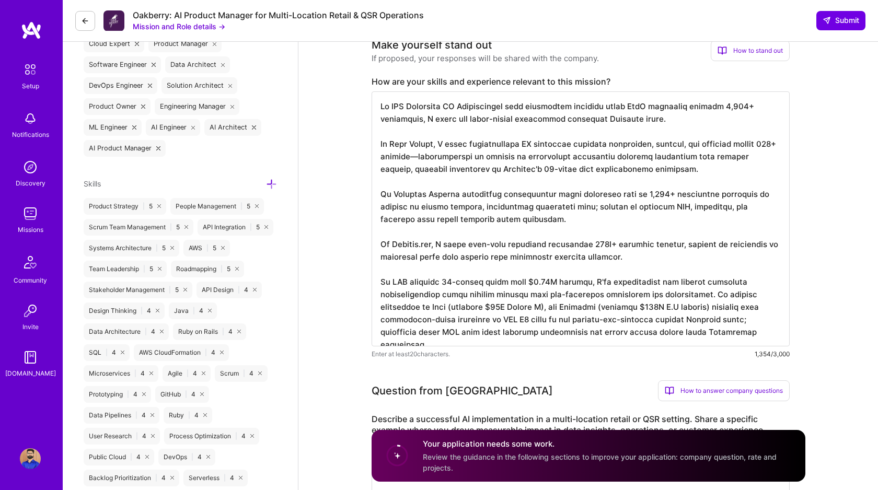
click at [496, 283] on textarea at bounding box center [581, 219] width 418 height 255
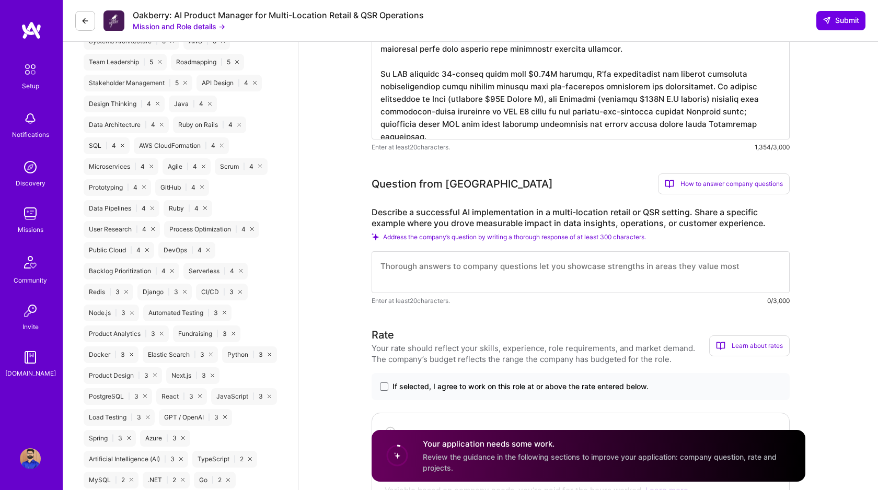
scroll to position [650, 0]
type textarea "As AWS Certified AI Practitioner with experience building cloud SaaS platforms …"
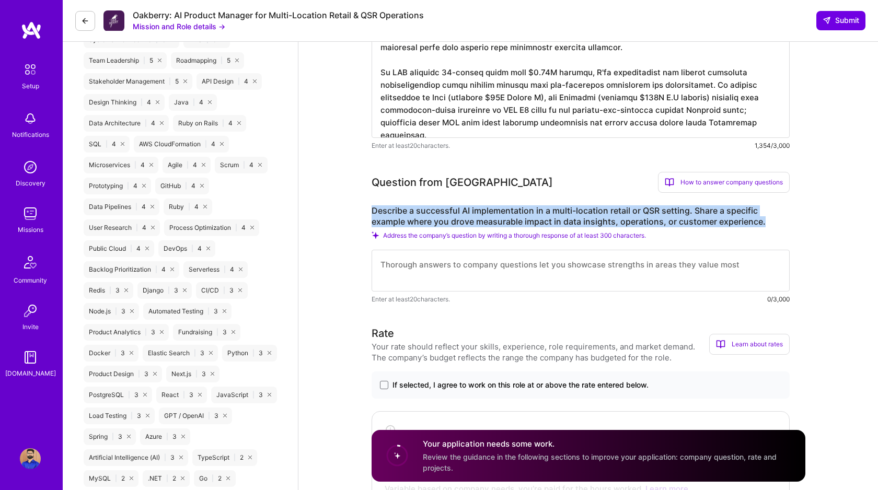
drag, startPoint x: 767, startPoint y: 222, endPoint x: 370, endPoint y: 211, distance: 397.0
copy label "Describe a successful AI implementation in a multi-location retail or QSR setti…"
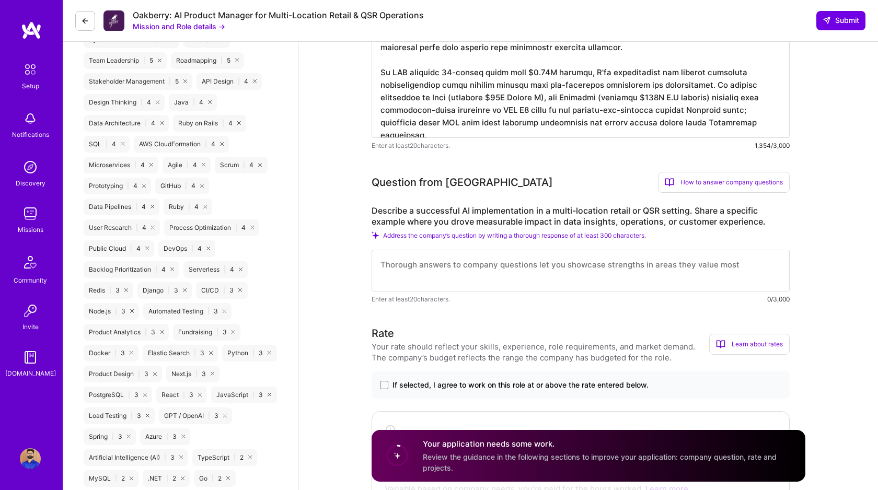
click at [469, 270] on textarea at bounding box center [581, 271] width 418 height 42
paste textarea "While I don't have direct multi-location retail or QSR AI implementation experi…"
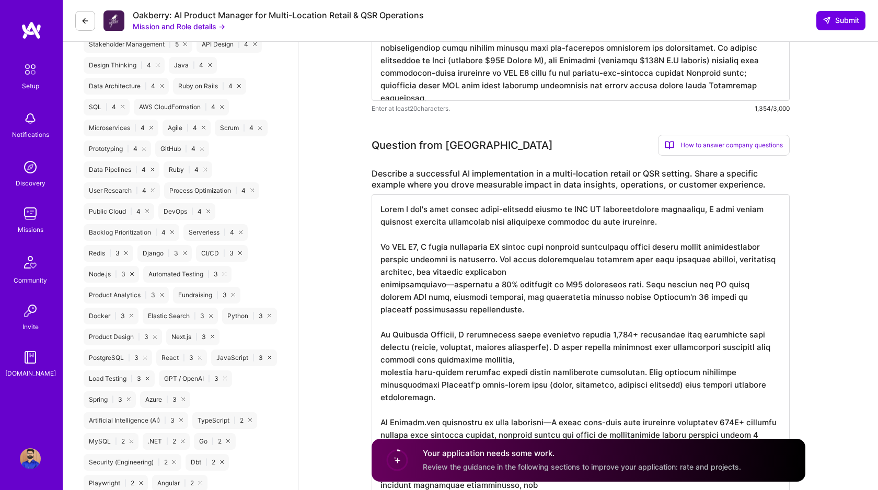
scroll to position [1, 0]
click at [499, 407] on textarea at bounding box center [581, 347] width 418 height 305
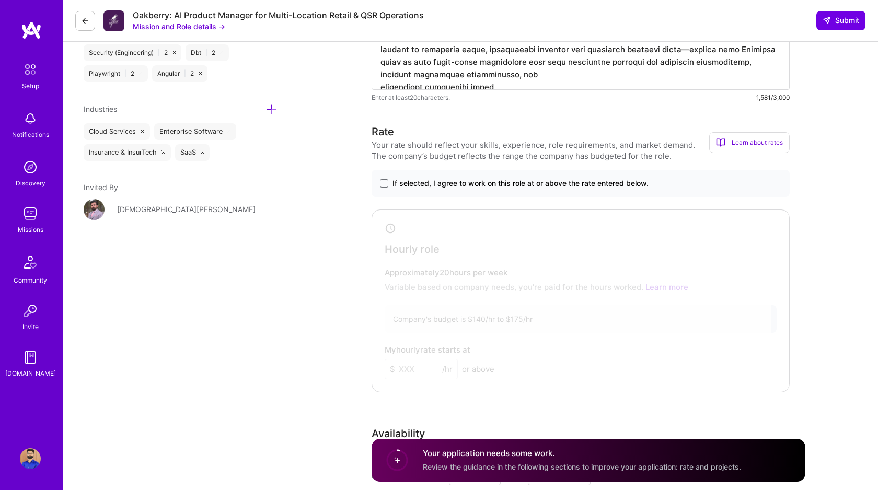
scroll to position [1055, 0]
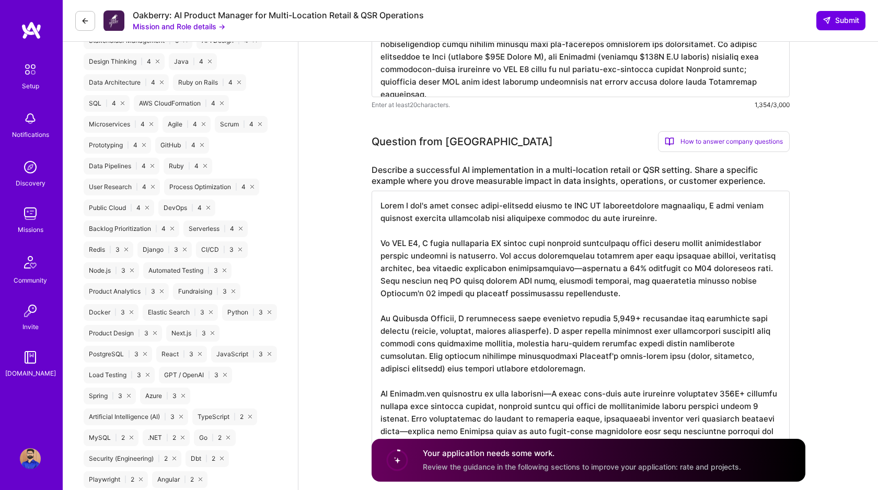
scroll to position [698, 0]
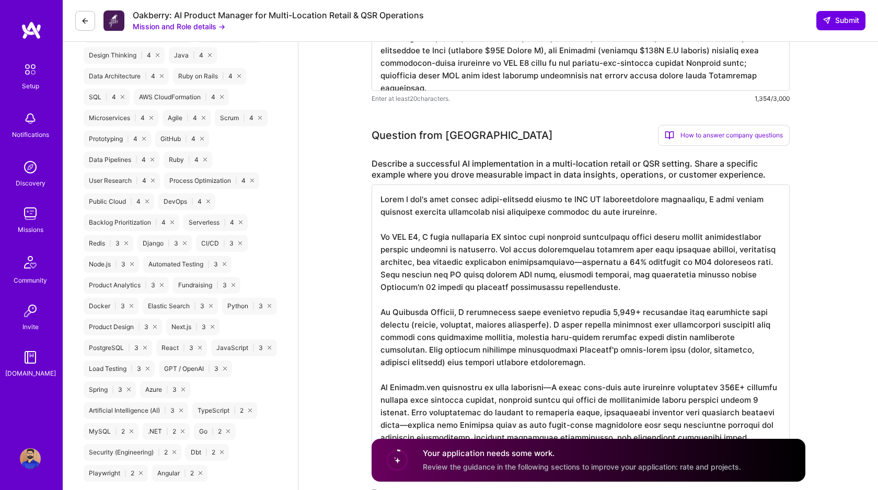
click at [476, 210] on textarea at bounding box center [581, 319] width 418 height 268
click at [683, 235] on textarea at bounding box center [581, 319] width 418 height 268
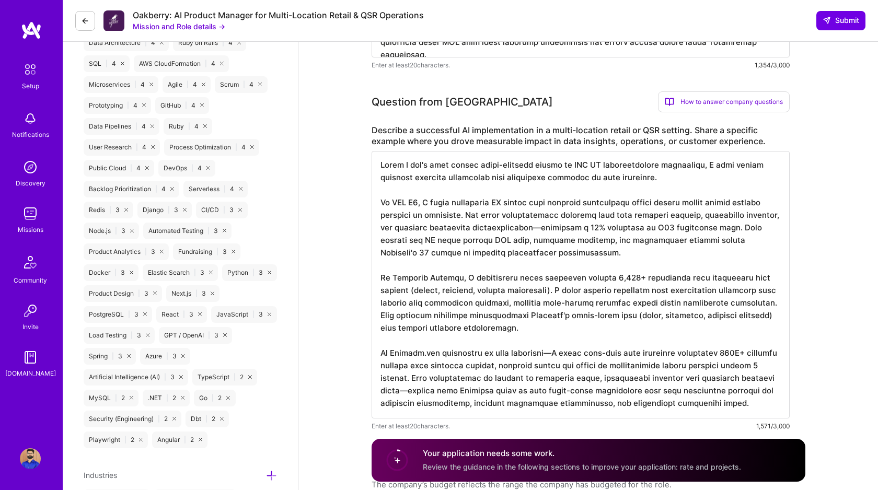
scroll to position [734, 0]
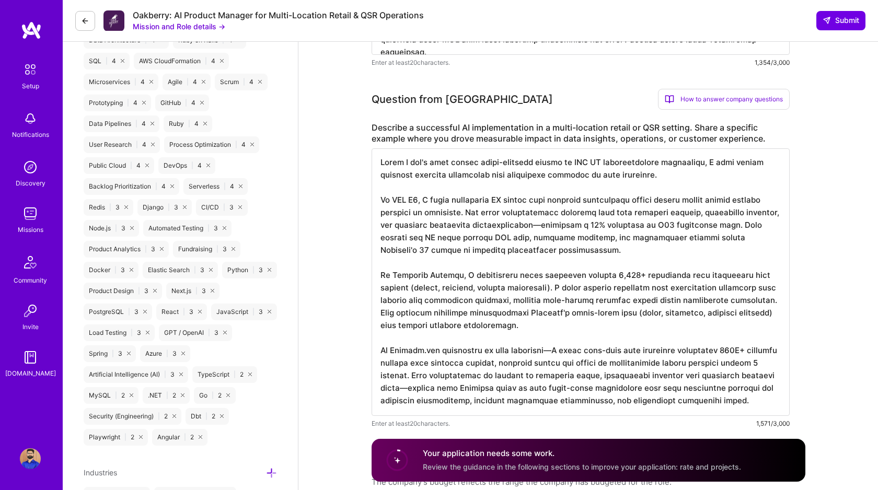
click at [452, 276] on textarea at bounding box center [581, 283] width 418 height 268
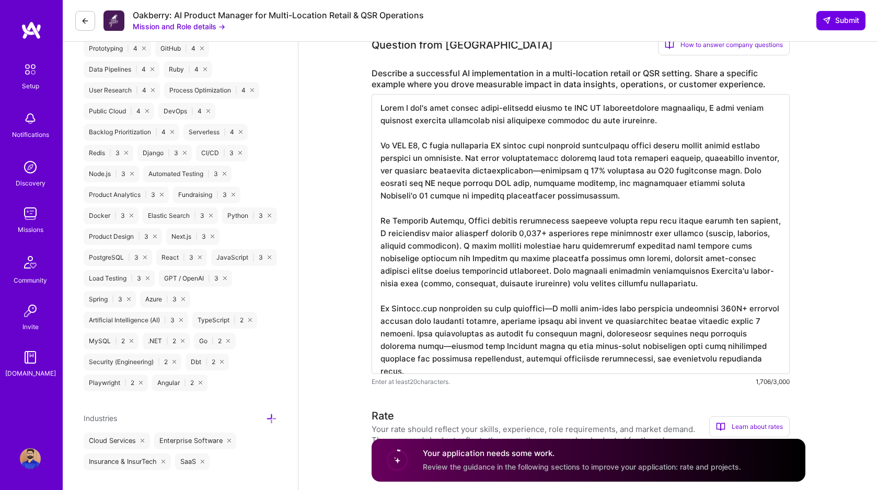
scroll to position [790, 0]
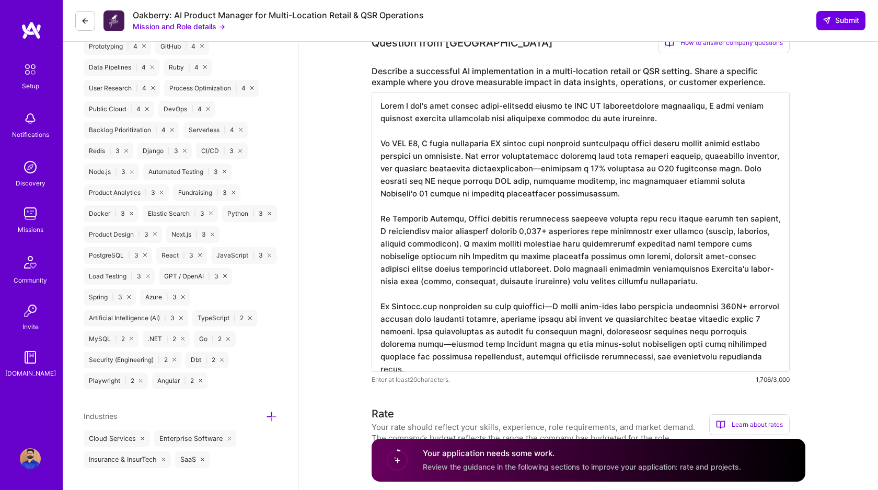
click at [558, 305] on textarea at bounding box center [581, 232] width 418 height 280
click at [409, 344] on textarea at bounding box center [581, 232] width 418 height 280
click at [733, 357] on textarea at bounding box center [581, 231] width 418 height 280
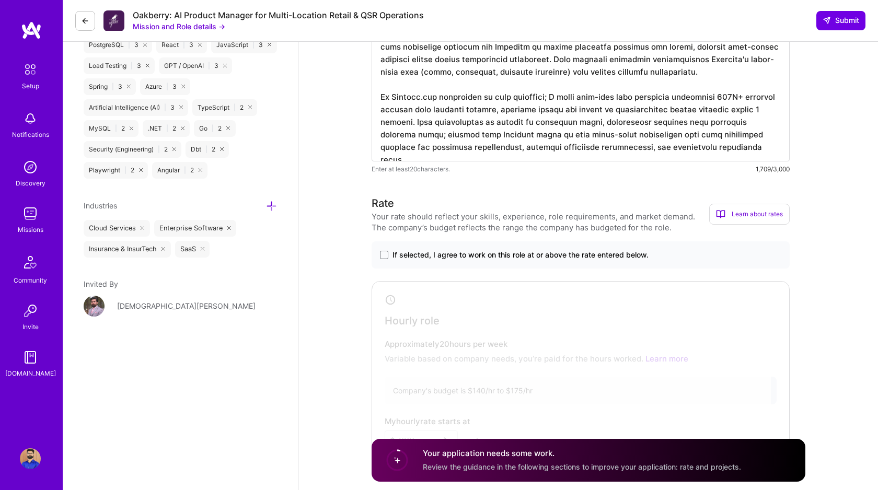
scroll to position [1002, 0]
type textarea "While I don't have direct multi-location retail or QSR AI implementation experi…"
click at [384, 255] on span at bounding box center [384, 253] width 8 height 8
click at [0, 0] on input "If selected, I agree to work on this role at or above the rate entered below." at bounding box center [0, 0] width 0 height 0
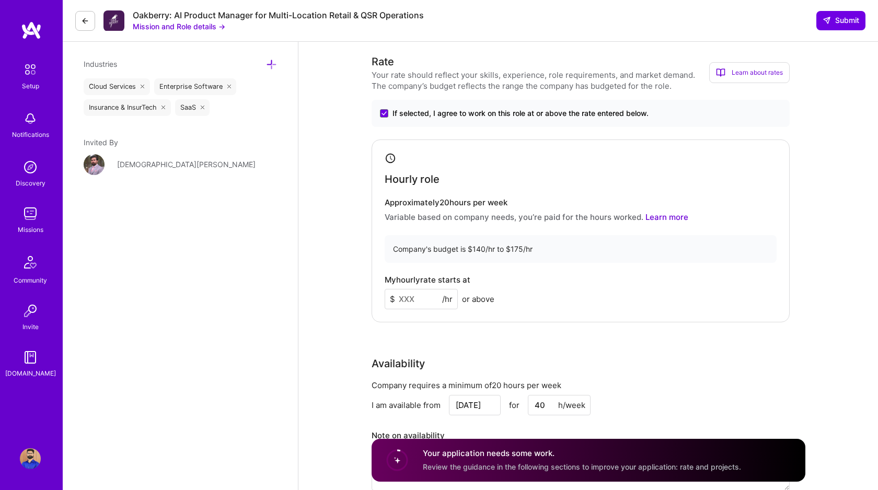
scroll to position [1145, 0]
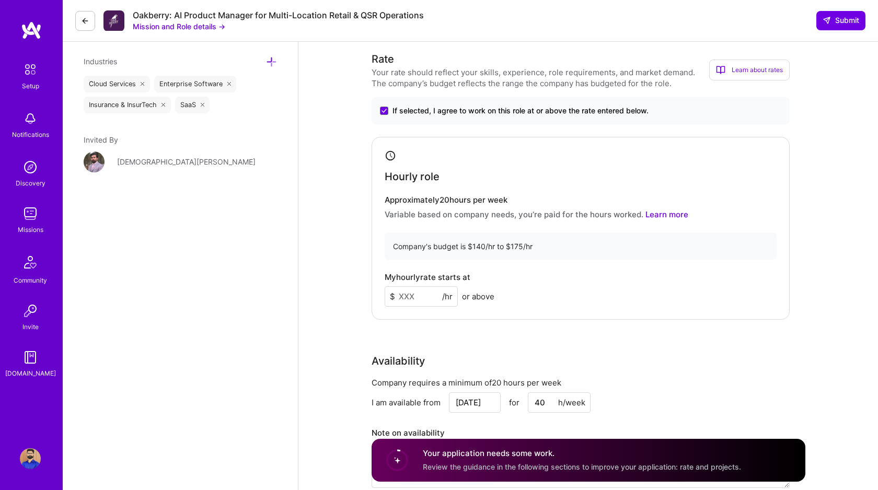
click at [424, 299] on input at bounding box center [421, 297] width 73 height 20
type input "160"
click at [353, 348] on div "Speed up interview scheduling by connecting your calendar. Set interview availa…" at bounding box center [589, 355] width 580 height 2917
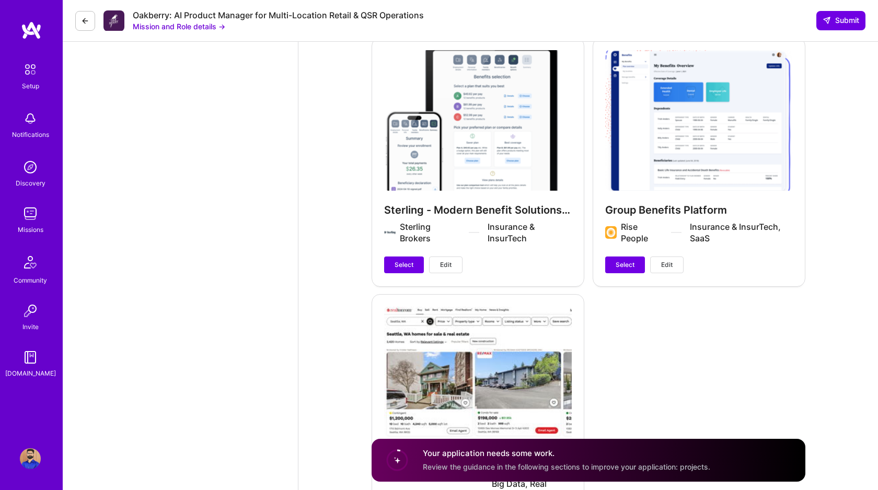
scroll to position [2319, 0]
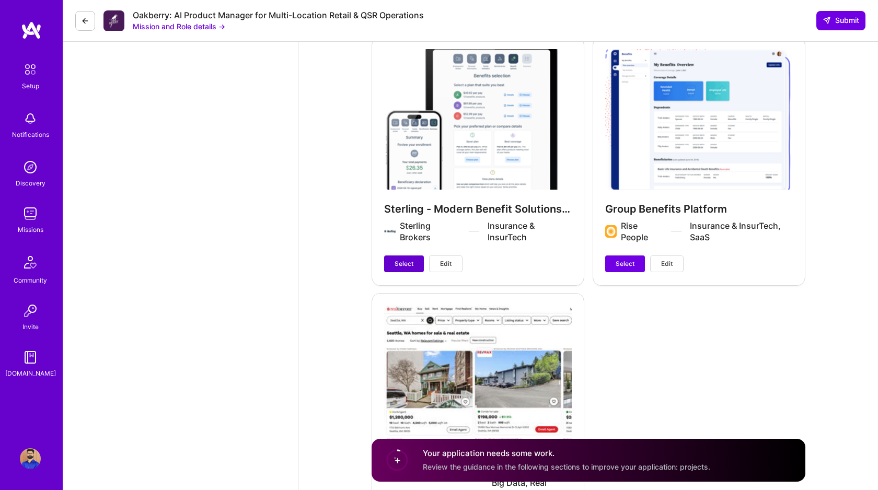
click at [398, 267] on span "Select" at bounding box center [404, 263] width 19 height 9
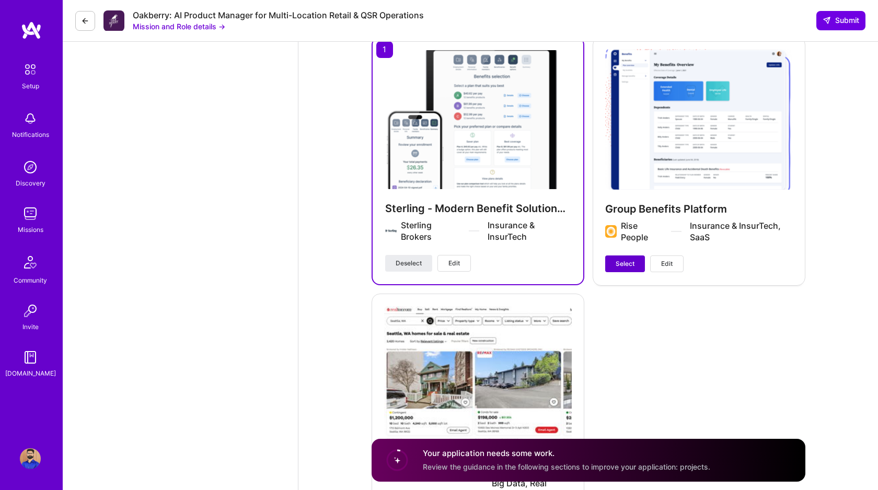
click at [610, 258] on button "Select" at bounding box center [626, 264] width 40 height 17
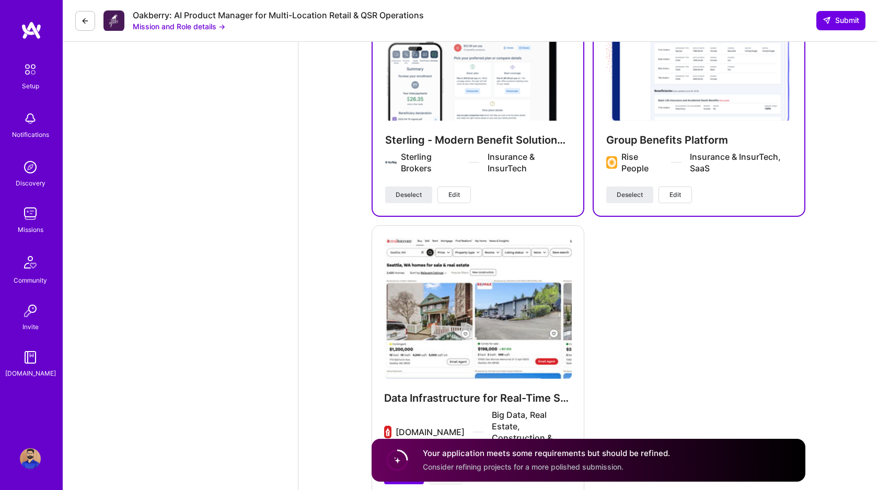
scroll to position [2457, 0]
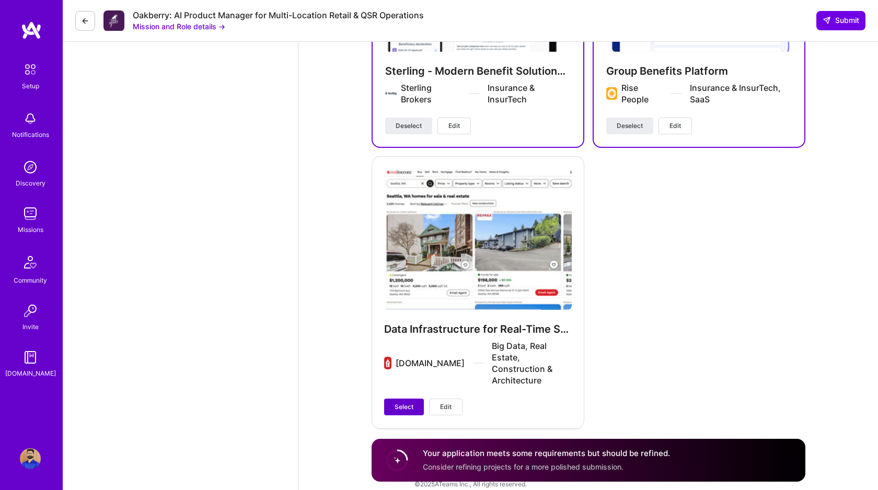
click at [416, 399] on button "Select" at bounding box center [404, 407] width 40 height 17
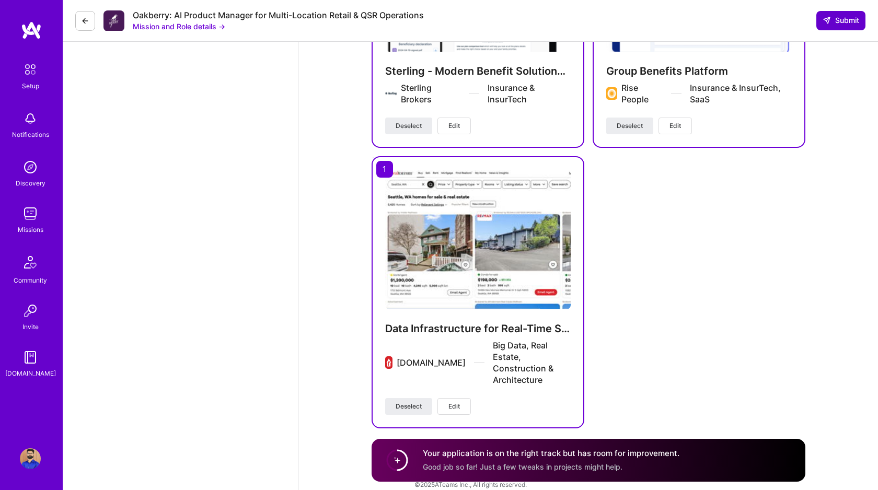
click at [841, 20] on span "Submit" at bounding box center [841, 20] width 37 height 10
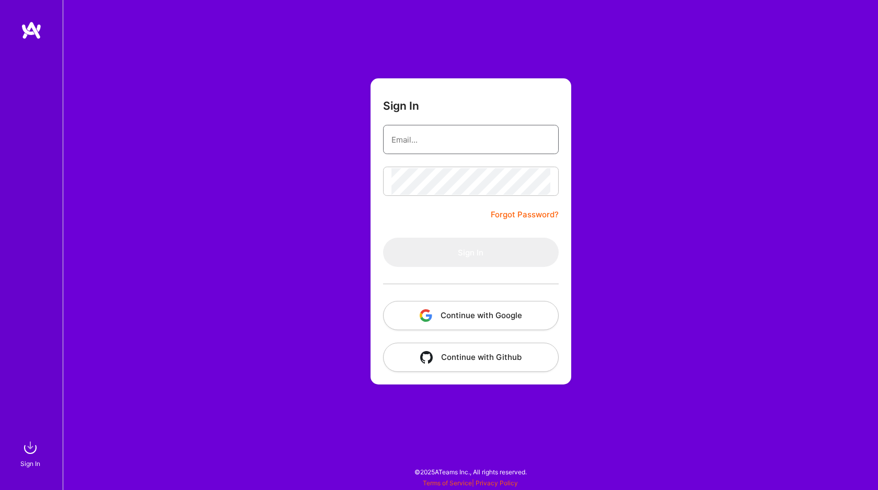
type input "[EMAIL_ADDRESS][DOMAIN_NAME]"
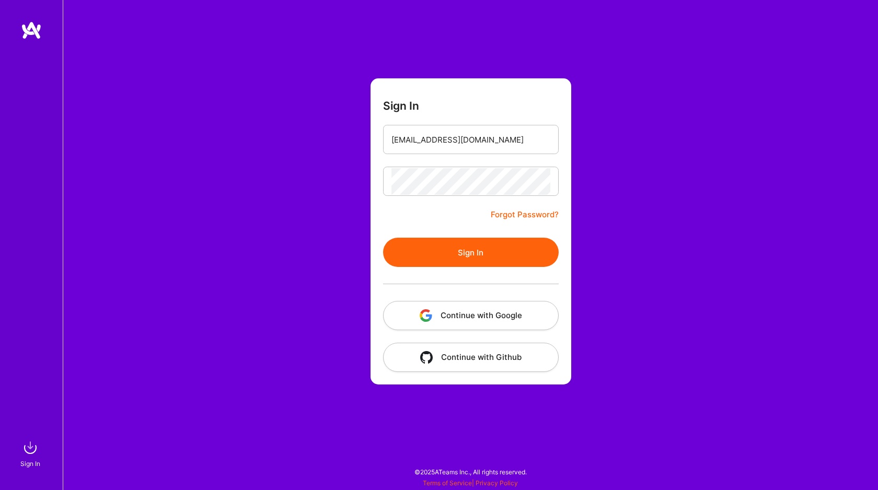
click at [427, 217] on form "Sign In [EMAIL_ADDRESS][DOMAIN_NAME] Forgot Password? Sign In Continue with Goo…" at bounding box center [471, 231] width 201 height 306
click at [456, 260] on button "Sign In" at bounding box center [471, 252] width 176 height 29
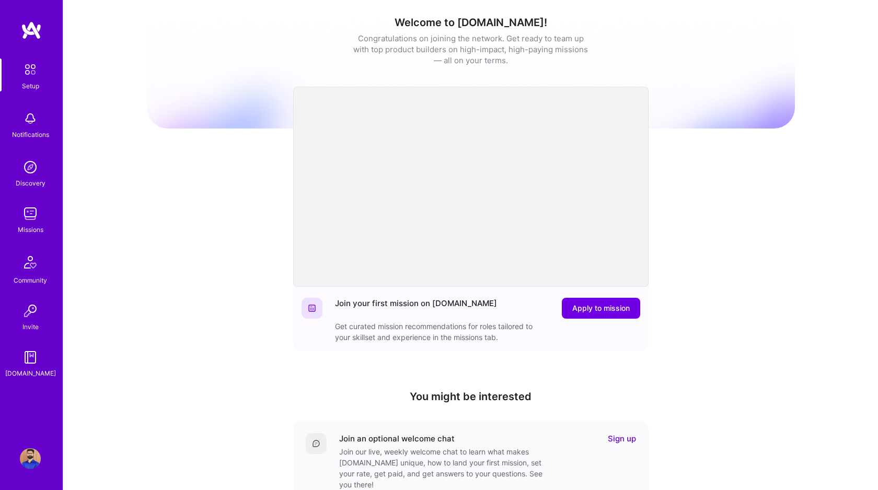
click at [30, 216] on img at bounding box center [30, 213] width 21 height 21
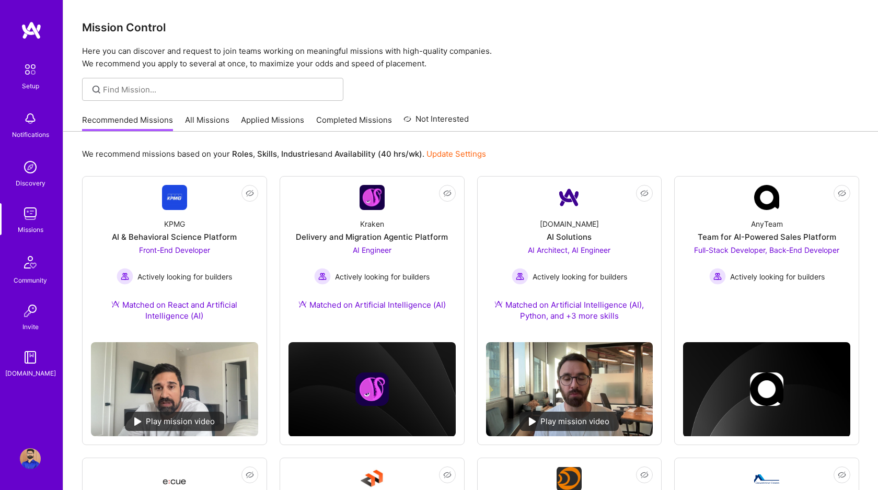
click at [198, 125] on link "All Missions" at bounding box center [207, 123] width 44 height 17
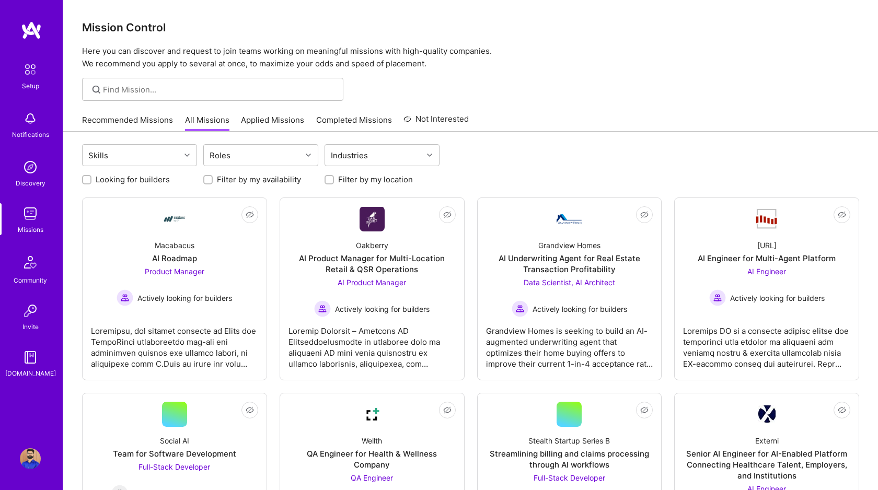
click at [89, 177] on input "Looking for builders" at bounding box center [87, 180] width 7 height 7
checkbox input "true"
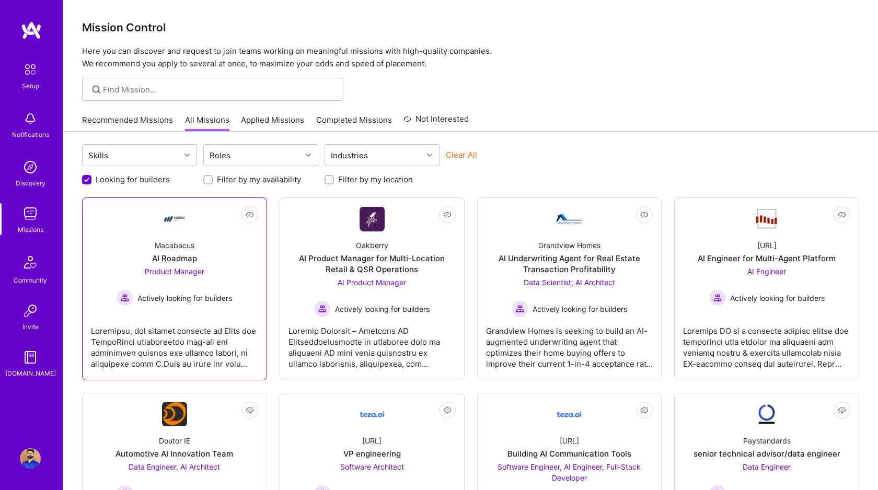
click at [189, 275] on span "Product Manager" at bounding box center [175, 271] width 60 height 9
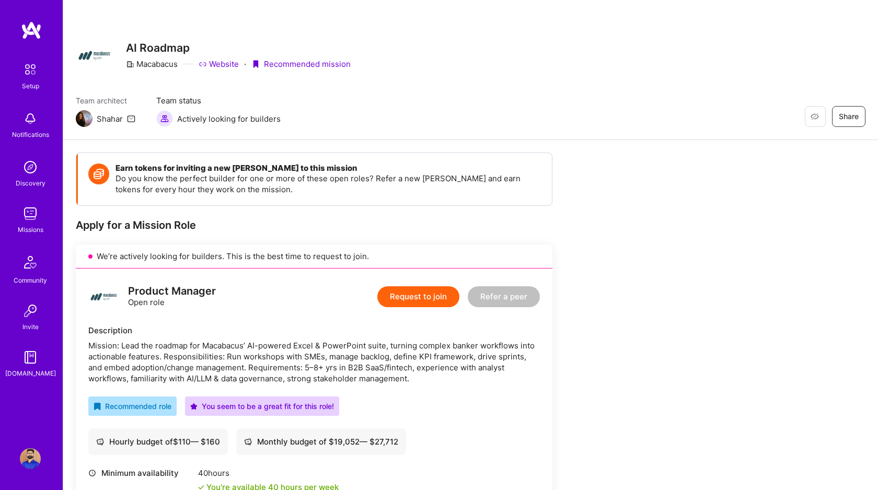
click at [409, 299] on button "Request to join" at bounding box center [419, 297] width 82 height 21
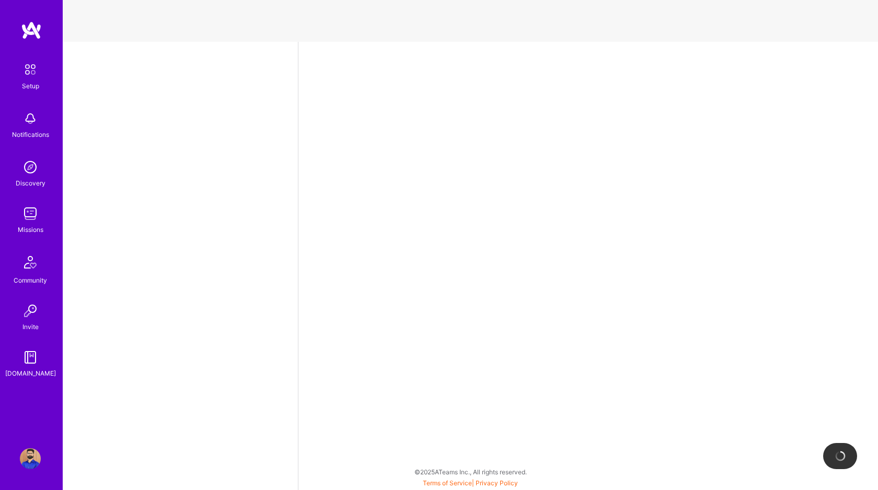
select select "CA"
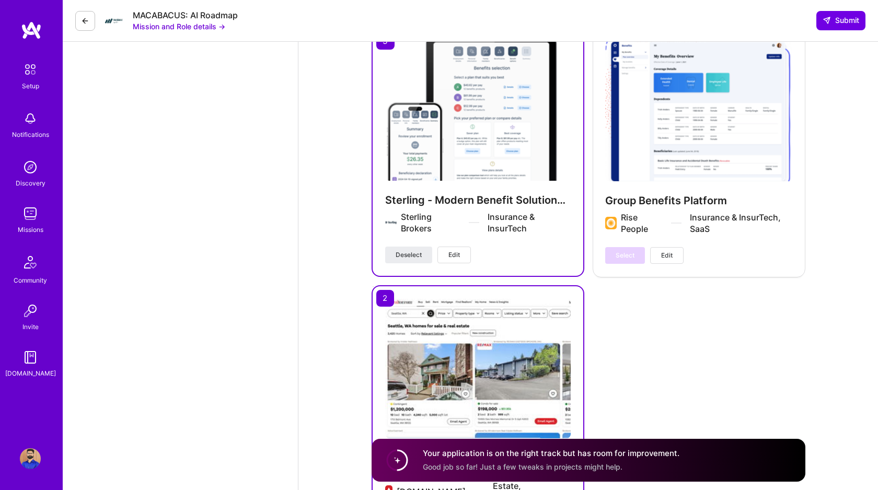
scroll to position [1938, 0]
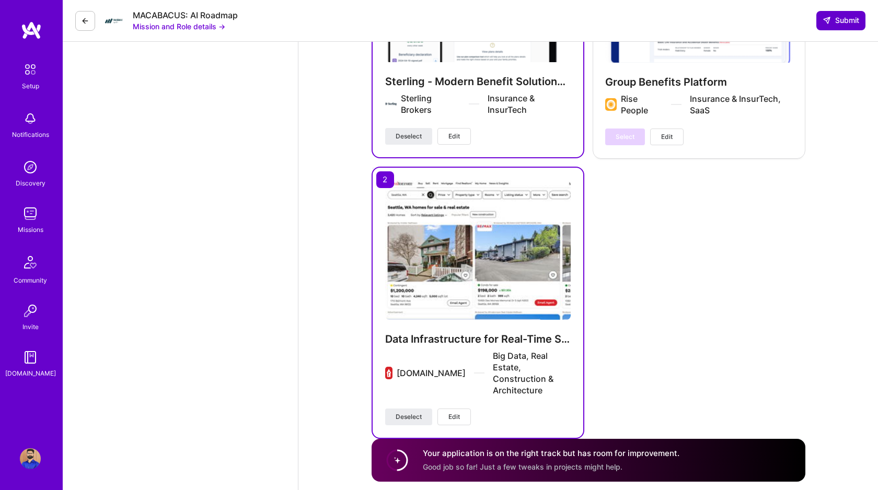
click at [845, 17] on span "Submit" at bounding box center [841, 20] width 37 height 10
